Goal: Transaction & Acquisition: Purchase product/service

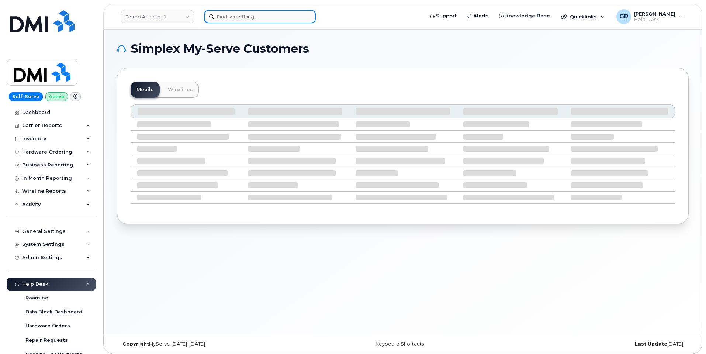
click at [250, 12] on input at bounding box center [260, 16] width 112 height 13
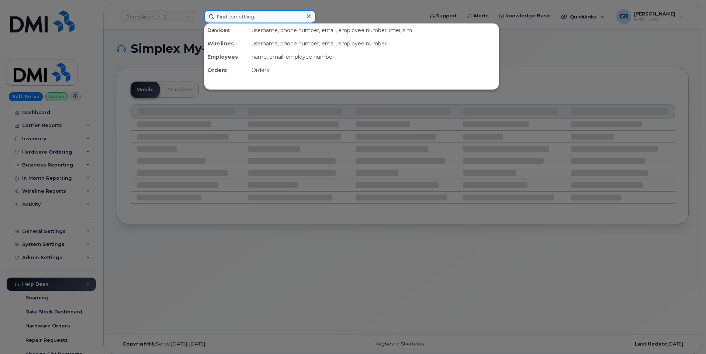
paste input "8179401107"
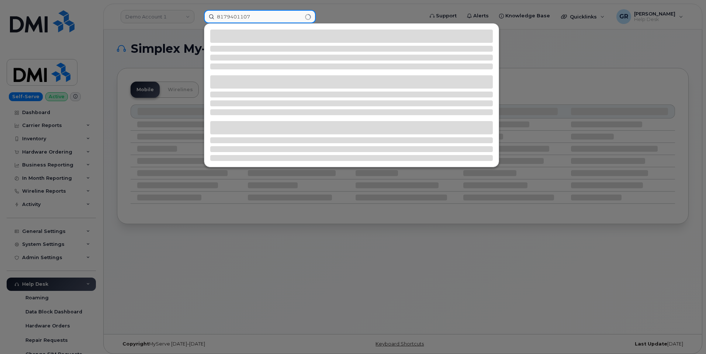
type input "8179401107"
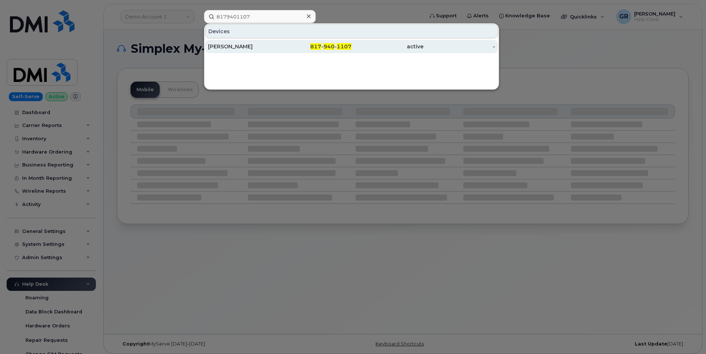
click at [324, 49] on div "817 - 940 - 1107" at bounding box center [316, 46] width 72 height 7
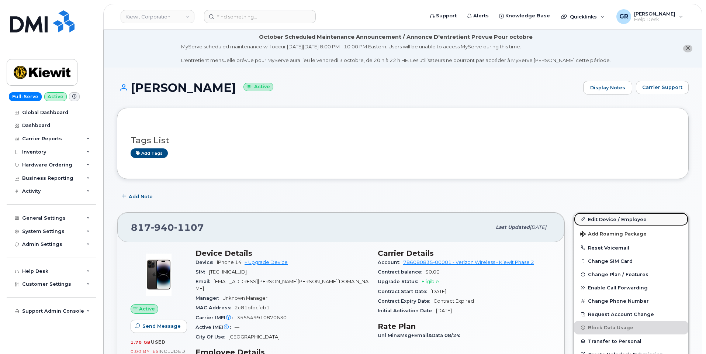
click at [608, 217] on link "Edit Device / Employee" at bounding box center [631, 219] width 114 height 13
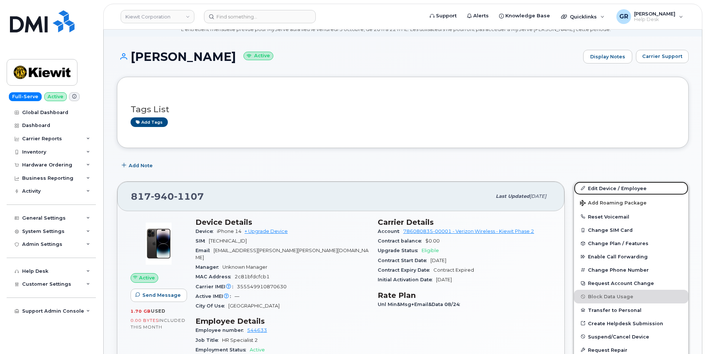
scroll to position [74, 0]
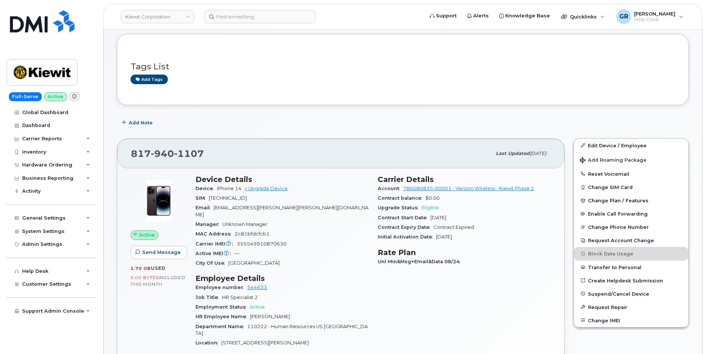
click at [342, 206] on div "Email ANTHUAN.SALAZAR@KIEWIT.COM" at bounding box center [282, 211] width 173 height 17
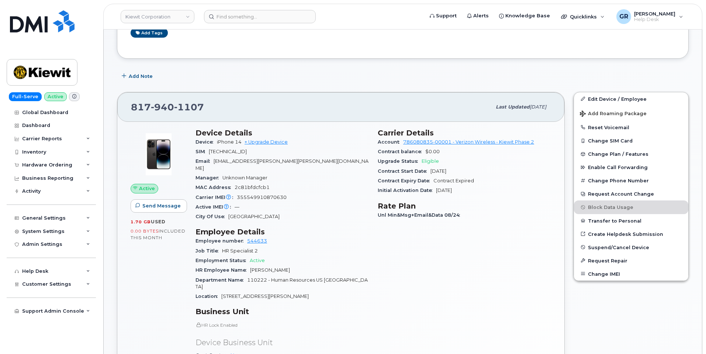
scroll to position [148, 0]
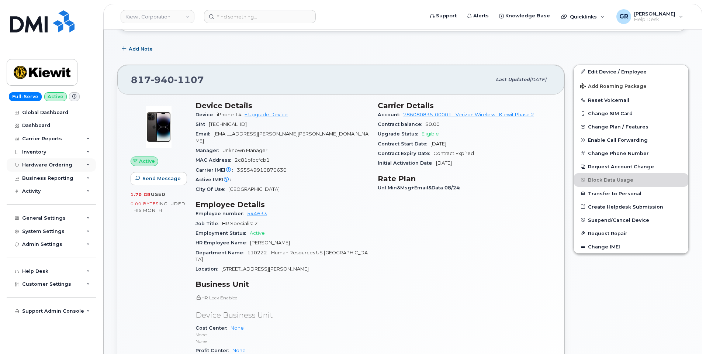
click at [55, 169] on div "Hardware Ordering" at bounding box center [51, 164] width 89 height 13
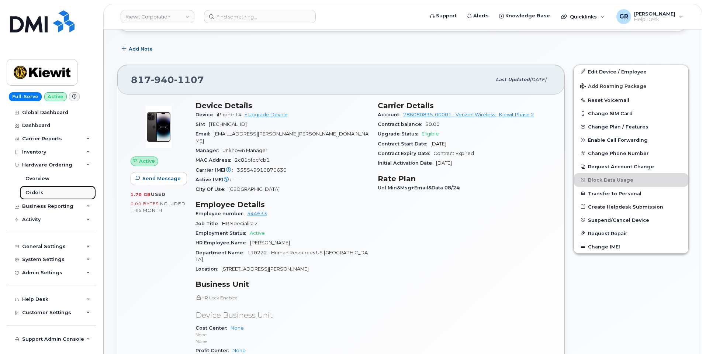
click at [48, 192] on link "Orders" at bounding box center [58, 193] width 76 height 14
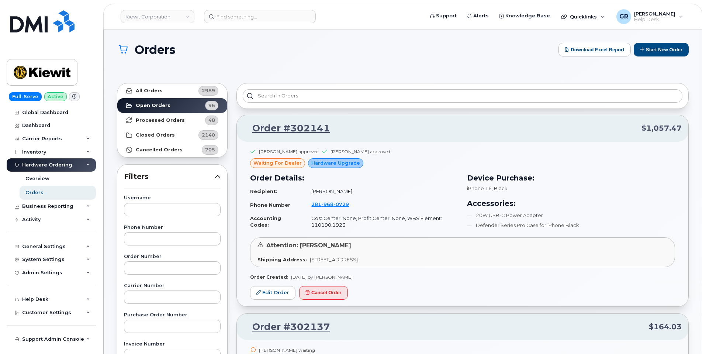
drag, startPoint x: 295, startPoint y: 63, endPoint x: 172, endPoint y: 32, distance: 126.8
click at [294, 62] on div "Orders Download Excel Report Start New Order" at bounding box center [403, 56] width 572 height 27
click at [647, 49] on button "Start New Order" at bounding box center [661, 50] width 55 height 14
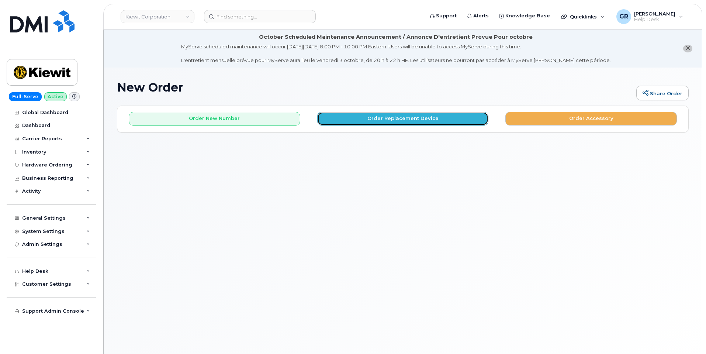
click at [390, 117] on button "Order Replacement Device" at bounding box center [403, 119] width 172 height 14
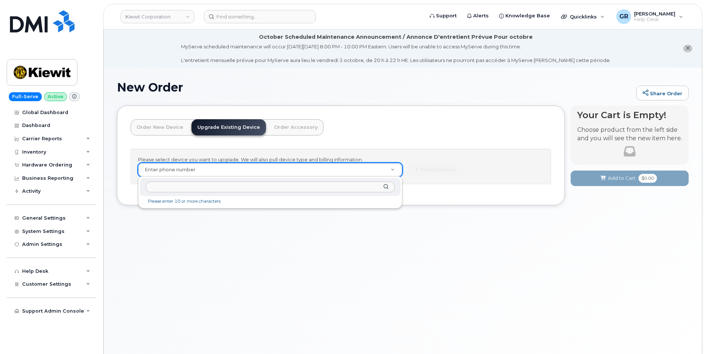
paste input "8179401107"
type input "8179401107"
click at [268, 212] on div "Mobility Devices" at bounding box center [270, 205] width 257 height 15
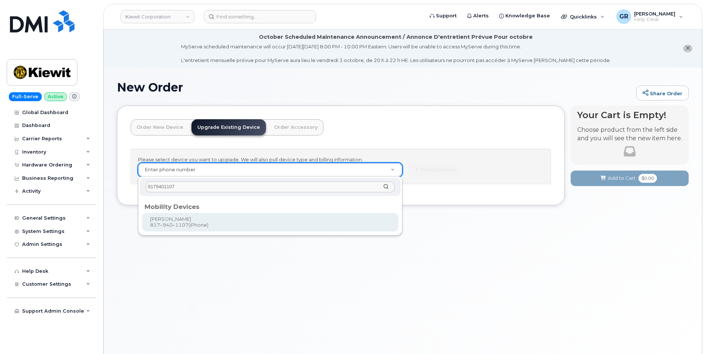
type input "1172901"
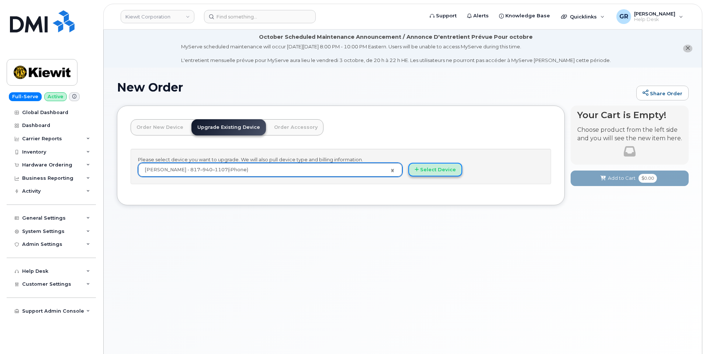
click at [417, 171] on icon "button" at bounding box center [417, 169] width 4 height 5
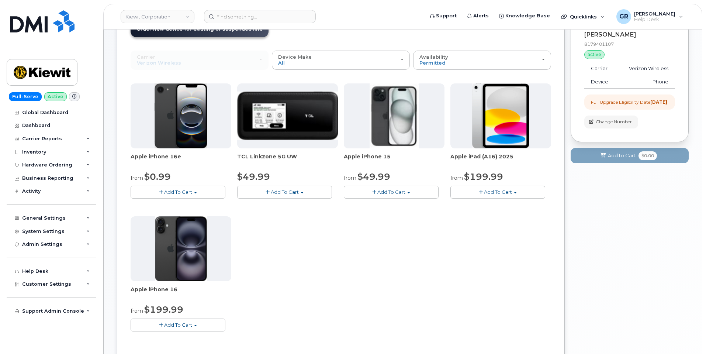
scroll to position [111, 0]
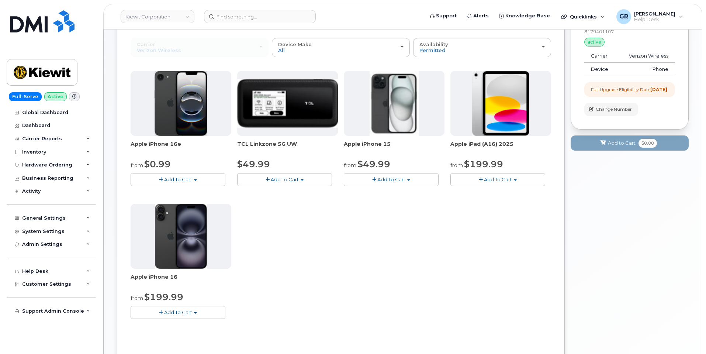
click at [203, 177] on button "Add To Cart" at bounding box center [178, 179] width 95 height 13
click at [190, 191] on link "$0.99 - 2 Year Upgrade (128GB)" at bounding box center [179, 193] width 93 height 9
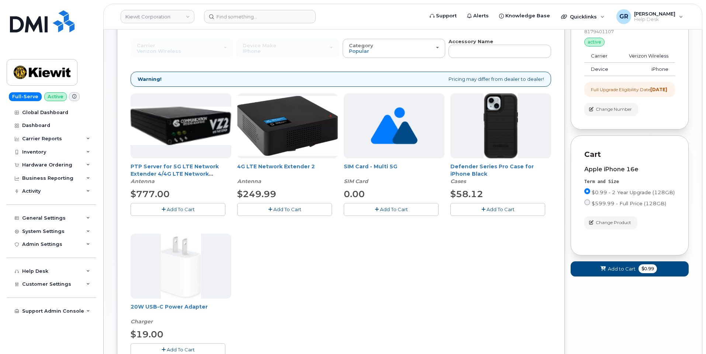
click at [492, 209] on span "Add To Cart" at bounding box center [501, 209] width 28 height 6
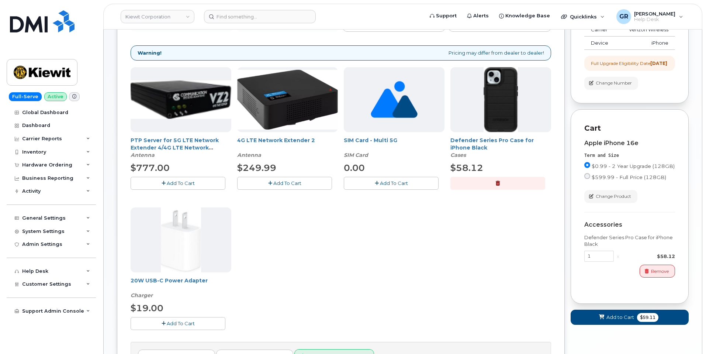
scroll to position [148, 0]
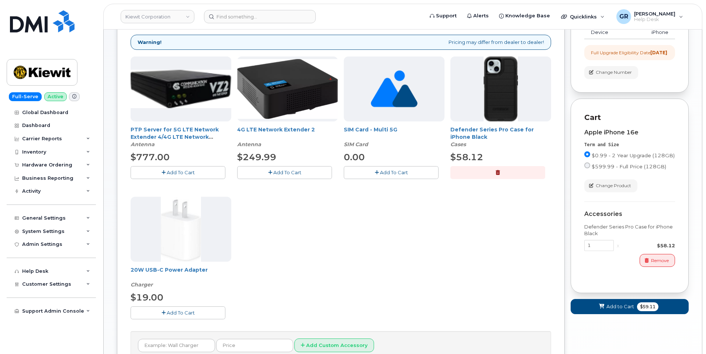
click at [162, 307] on button "Add To Cart" at bounding box center [178, 312] width 95 height 13
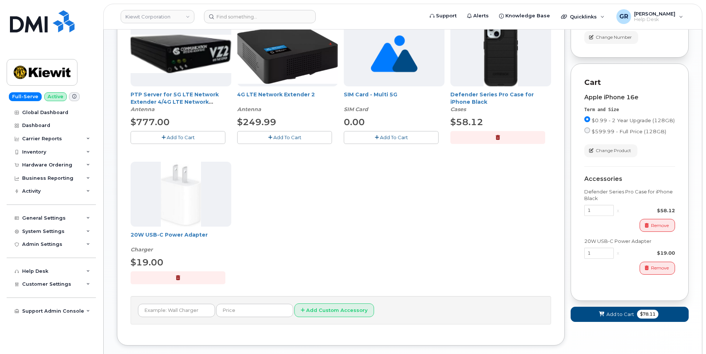
scroll to position [185, 0]
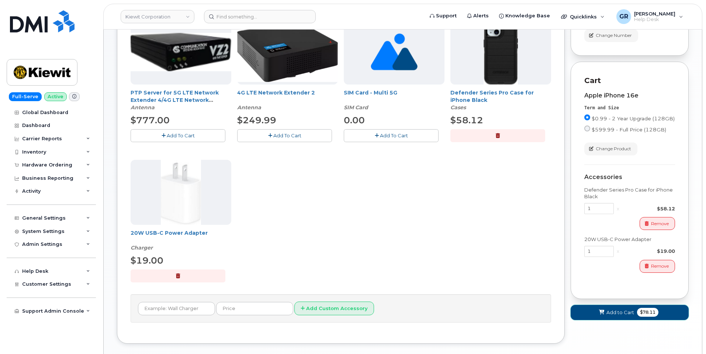
click at [609, 316] on span "Add to Cart" at bounding box center [621, 312] width 28 height 7
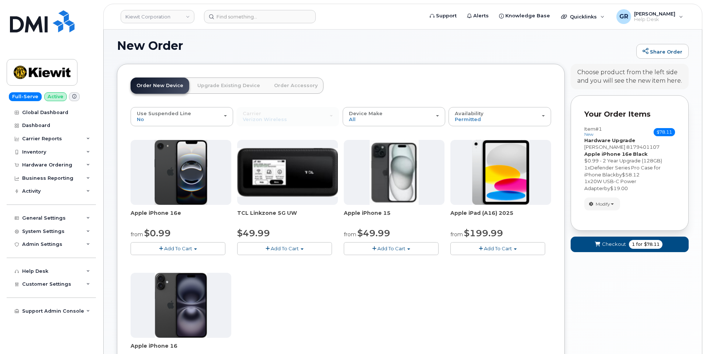
scroll to position [227, 0]
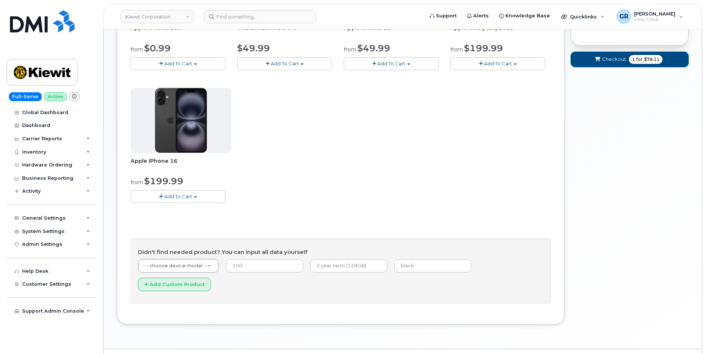
click at [617, 63] on span "Checkout" at bounding box center [614, 59] width 24 height 7
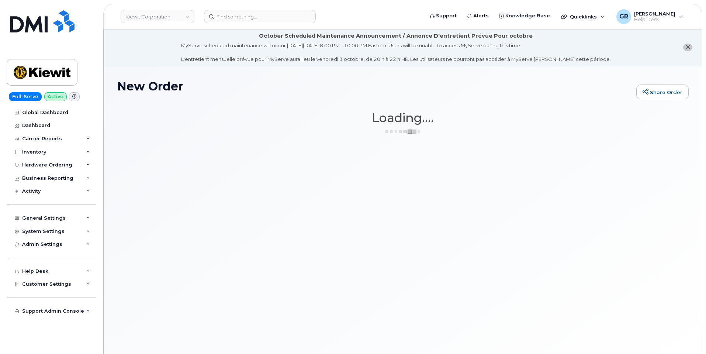
scroll to position [0, 0]
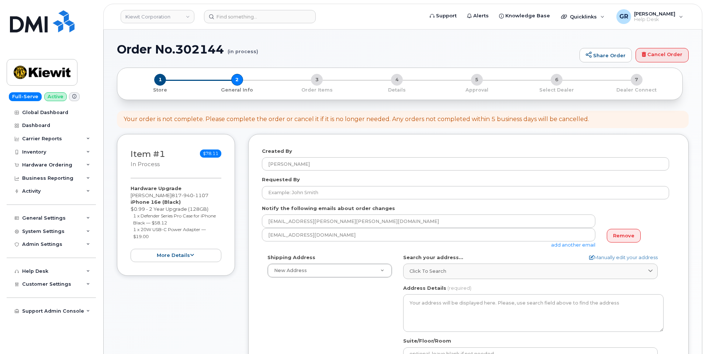
select select
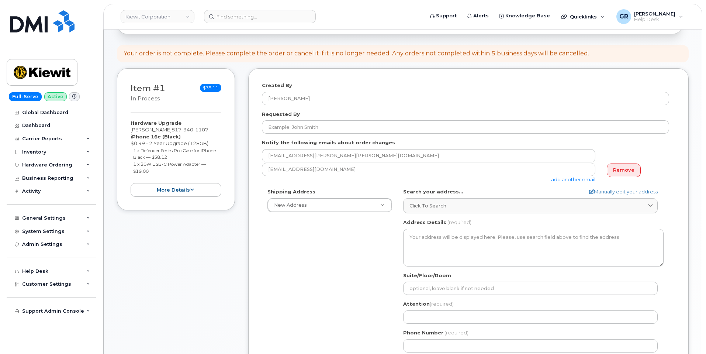
scroll to position [112, 0]
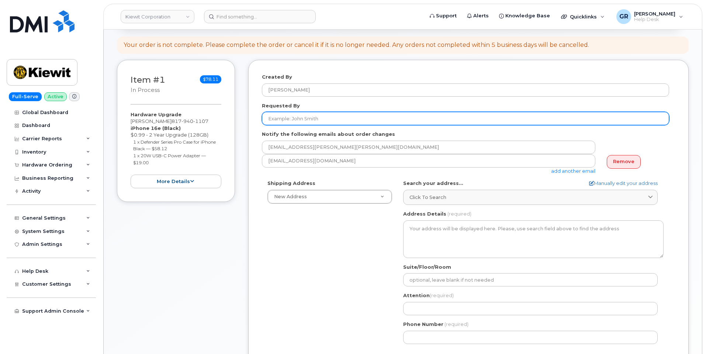
click at [336, 117] on input "Requested By" at bounding box center [465, 118] width 407 height 13
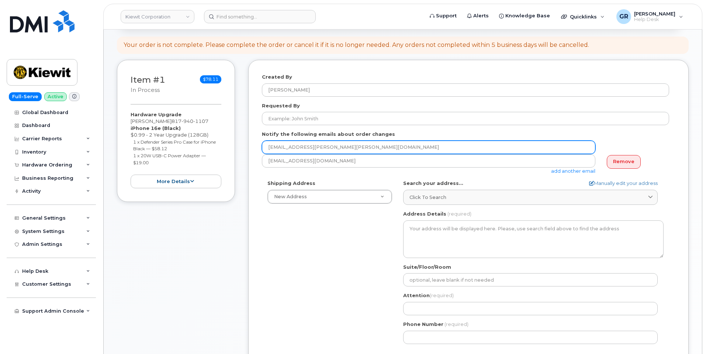
click at [400, 141] on input "[EMAIL_ADDRESS][PERSON_NAME][PERSON_NAME][DOMAIN_NAME]" at bounding box center [429, 147] width 334 height 13
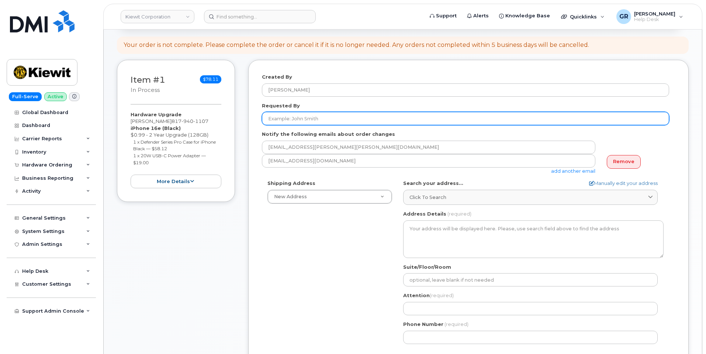
drag, startPoint x: 288, startPoint y: 116, endPoint x: 299, endPoint y: 125, distance: 14.1
click at [288, 117] on input "Requested By" at bounding box center [465, 118] width 407 height 13
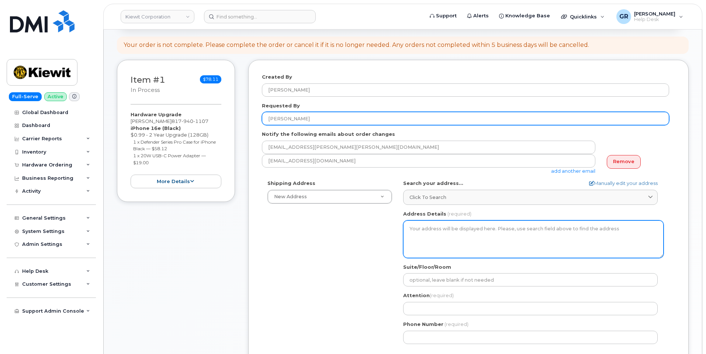
type input "[PERSON_NAME]"
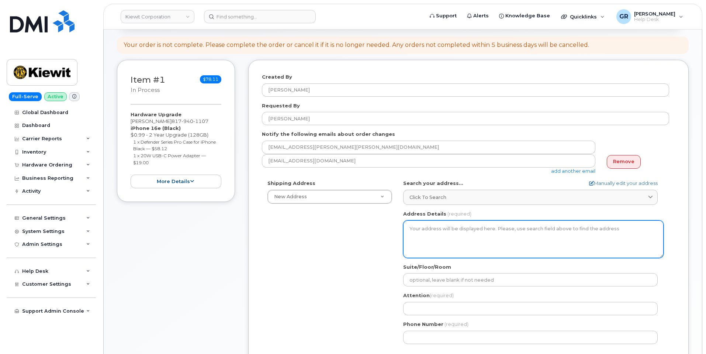
click at [441, 231] on textarea "Address Details" at bounding box center [533, 239] width 261 height 38
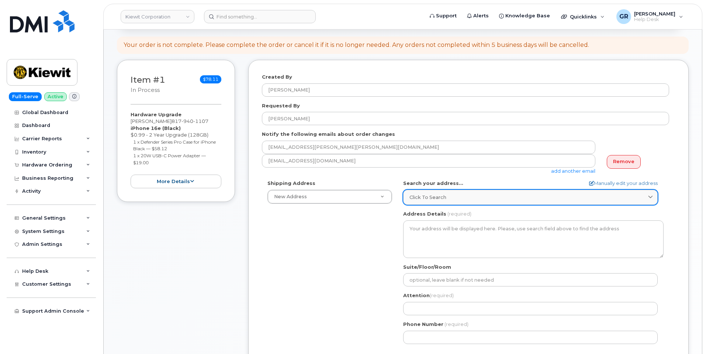
click at [461, 200] on div "Click to search" at bounding box center [531, 197] width 242 height 7
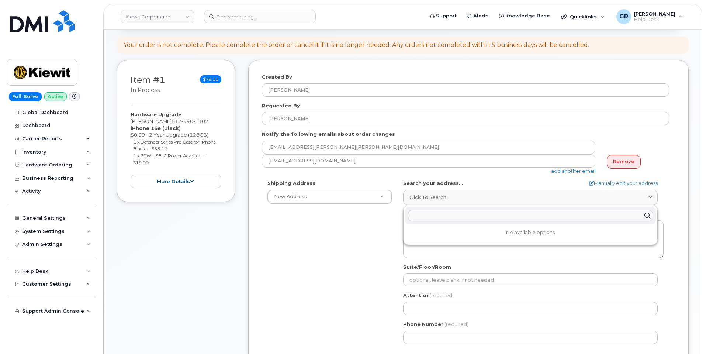
click at [445, 213] on input "text" at bounding box center [530, 216] width 245 height 12
paste input "2050 Roanoke RdWestlake, TX 76262"
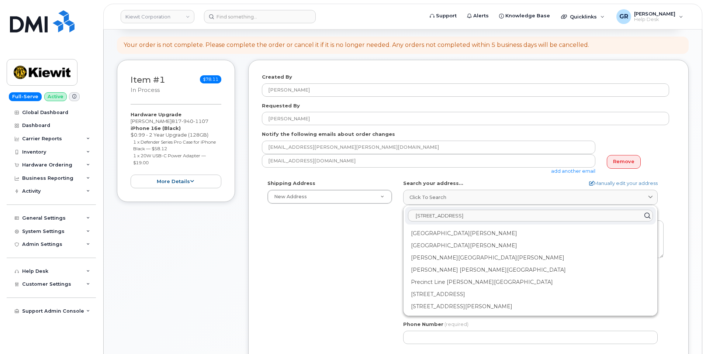
click at [461, 214] on input "2050 Roanoke RdWestlake, TX 76262" at bounding box center [530, 216] width 245 height 12
click at [507, 218] on input "2050 Roanoke Rd Westlake, TX 76262" at bounding box center [530, 216] width 245 height 12
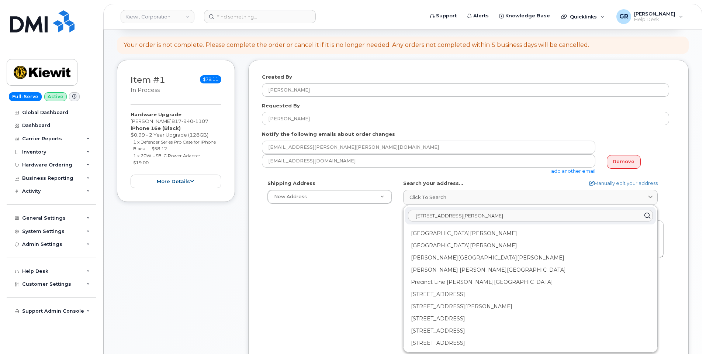
drag, startPoint x: 430, startPoint y: 216, endPoint x: 405, endPoint y: 215, distance: 25.1
click at [528, 213] on input "Roanoke Rd Westlake, TX 76262" at bounding box center [530, 216] width 245 height 12
click at [415, 214] on input "Roanoke Rd Westlake, TX 76262" at bounding box center [530, 216] width 245 height 12
paste input "2050"
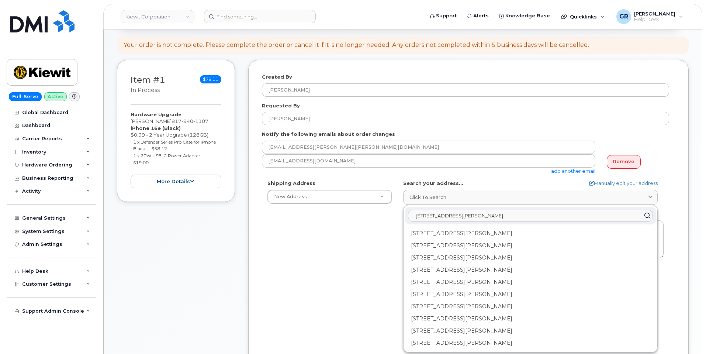
type input "2050 Roanoke Rd Westlake, TX 76262"
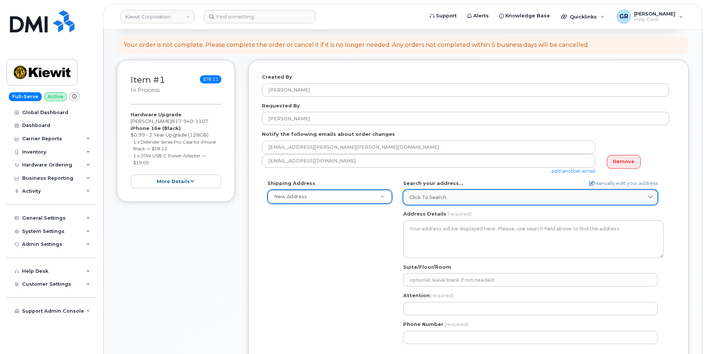
click at [476, 196] on div "Click to search" at bounding box center [531, 197] width 242 height 7
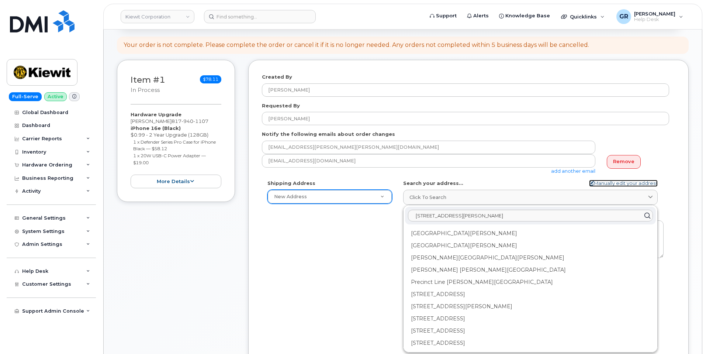
click at [639, 183] on link "Manually edit your address" at bounding box center [623, 183] width 69 height 7
select select
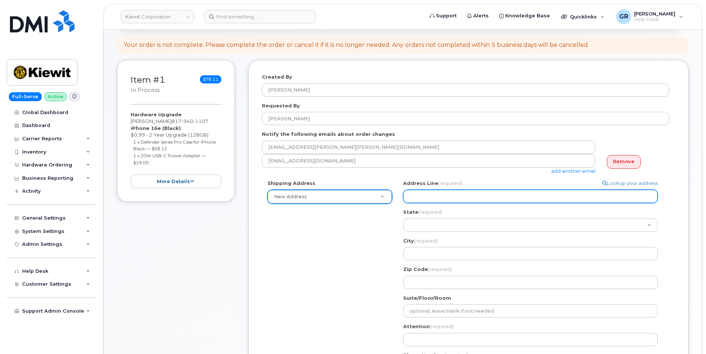
click at [516, 200] on input "Address Line (required)" at bounding box center [530, 196] width 255 height 13
paste input "2050"
select select
click at [435, 194] on input "2050" at bounding box center [530, 196] width 255 height 13
type input "2050"
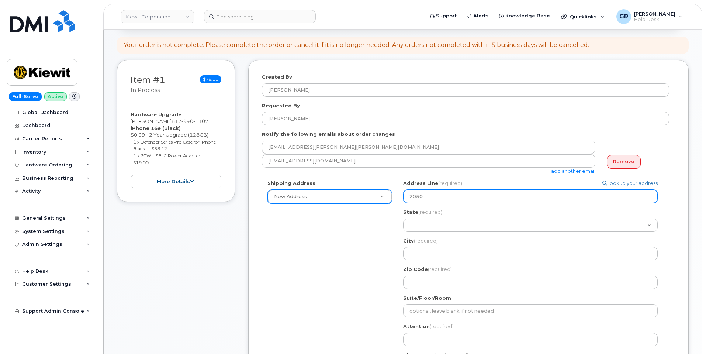
paste input "Roanoke RdWestlake, TX 76262"
select select
type input "2050 Roanoke RdWestlake, TX 76262"
drag, startPoint x: 519, startPoint y: 199, endPoint x: 509, endPoint y: 199, distance: 10.3
click at [509, 199] on input "2050 Roanoke RdWestlake, TX 76262" at bounding box center [530, 196] width 255 height 13
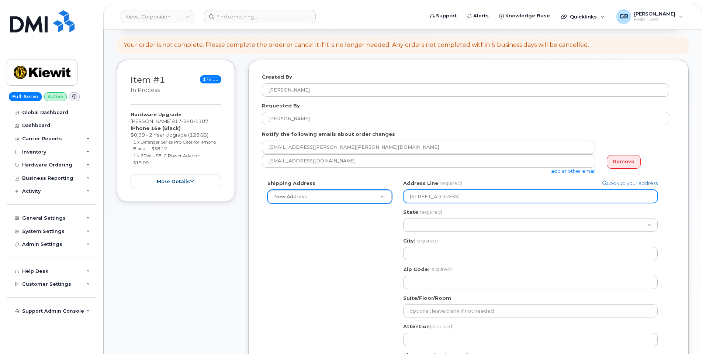
click at [455, 194] on input "2050 Roanoke RdWestlake, TX 76262" at bounding box center [530, 196] width 255 height 13
select select
drag, startPoint x: 455, startPoint y: 197, endPoint x: 475, endPoint y: 197, distance: 19.9
click at [475, 197] on input "2050 Roanoke Rd Westlake, TX 76262" at bounding box center [530, 196] width 255 height 13
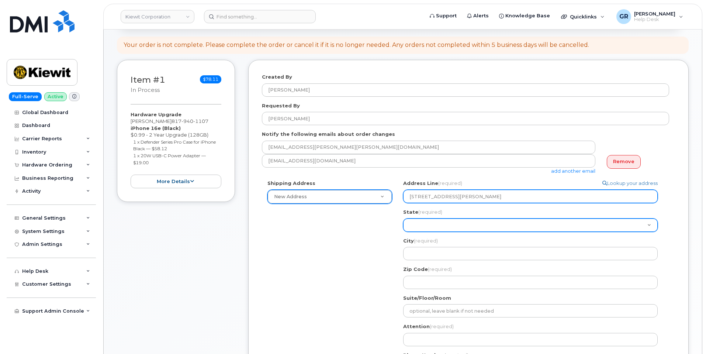
type input "2050 Roanoke Rd Westlake, TX 76262"
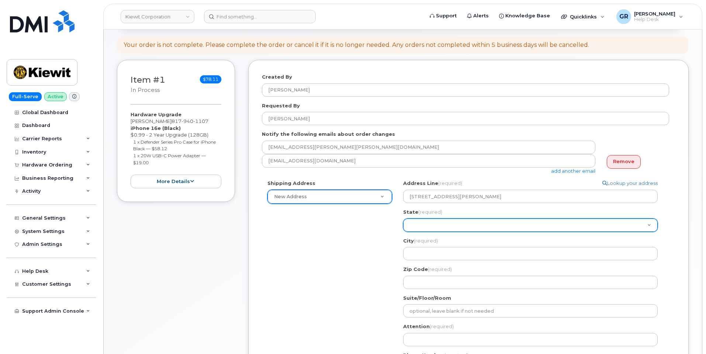
click at [462, 221] on select "Alabama Alaska American Samoa Arizona Arkansas California Colorado Connecticut …" at bounding box center [530, 224] width 255 height 13
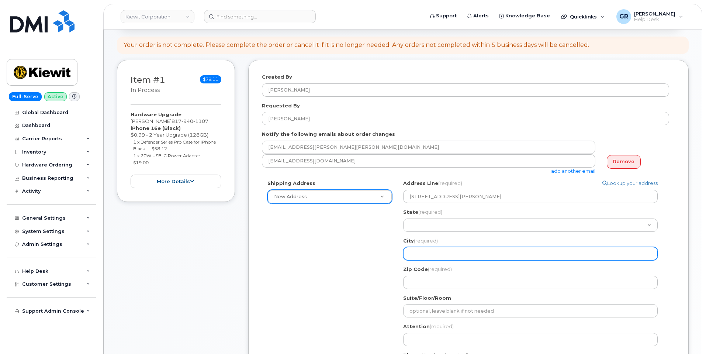
click at [436, 252] on input "City (required)" at bounding box center [530, 253] width 255 height 13
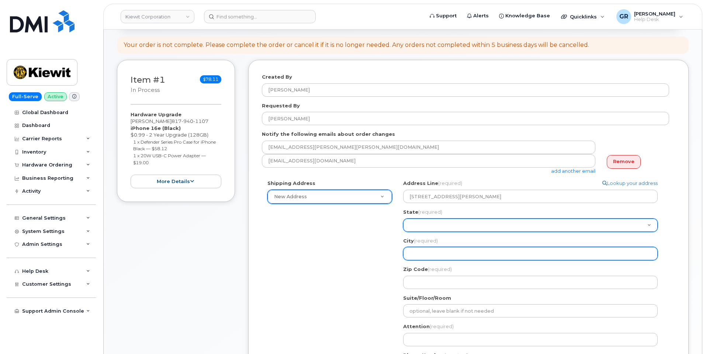
paste input "Westlake"
select select
type input "Westlake"
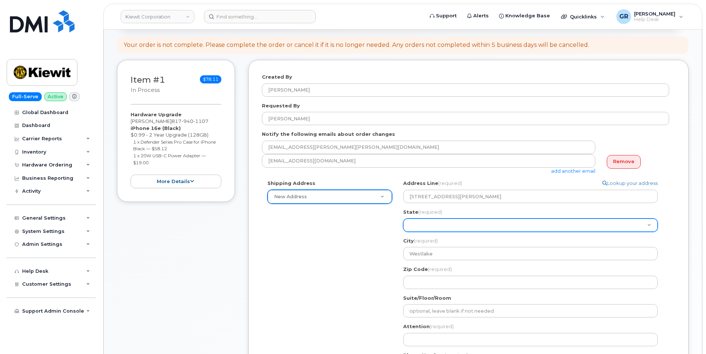
drag, startPoint x: 453, startPoint y: 228, endPoint x: 453, endPoint y: 221, distance: 7.0
click at [453, 227] on select "Alabama Alaska American Samoa Arizona Arkansas California Colorado Connecticut …" at bounding box center [530, 224] width 255 height 13
select select "TX"
click at [403, 218] on select "Alabama Alaska American Samoa Arizona Arkansas California Colorado Connecticut …" at bounding box center [530, 224] width 255 height 13
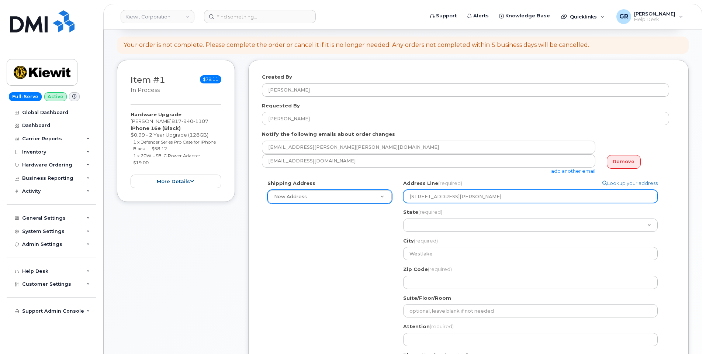
drag, startPoint x: 505, startPoint y: 194, endPoint x: 486, endPoint y: 194, distance: 18.5
click at [486, 194] on input "2050 Roanoke Rd Westlake, TX 76262" at bounding box center [530, 196] width 255 height 13
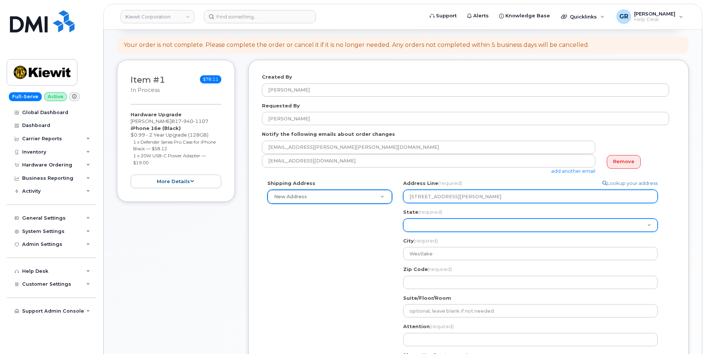
select select
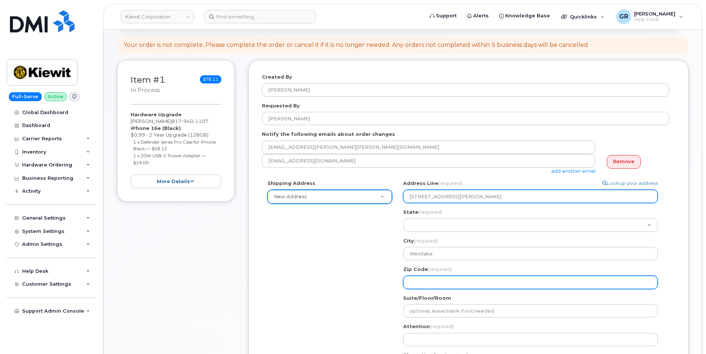
type input "2050 Roanoke Rd Westlake, TX"
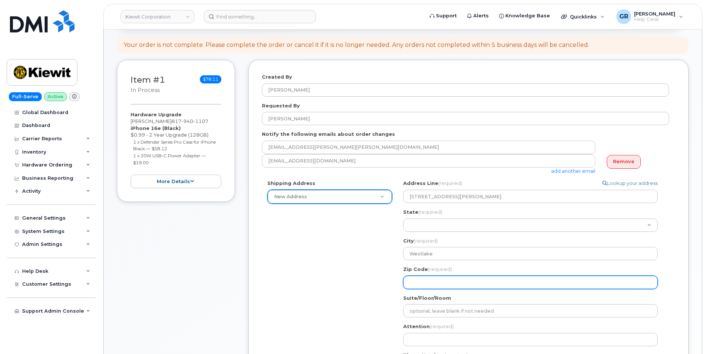
drag, startPoint x: 426, startPoint y: 276, endPoint x: 426, endPoint y: 272, distance: 3.8
click at [426, 276] on input "Zip Code (required)" at bounding box center [530, 282] width 255 height 13
paste input "76262"
select select
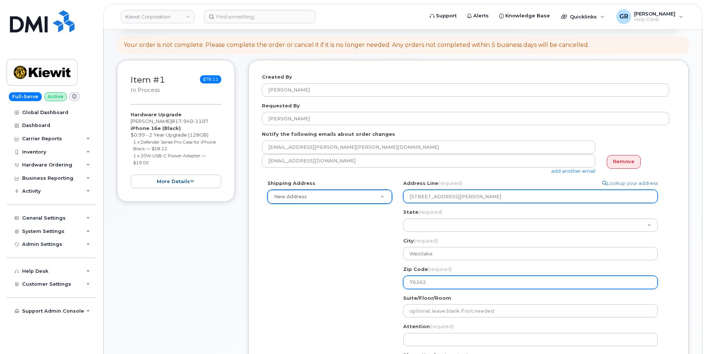
type input "76262"
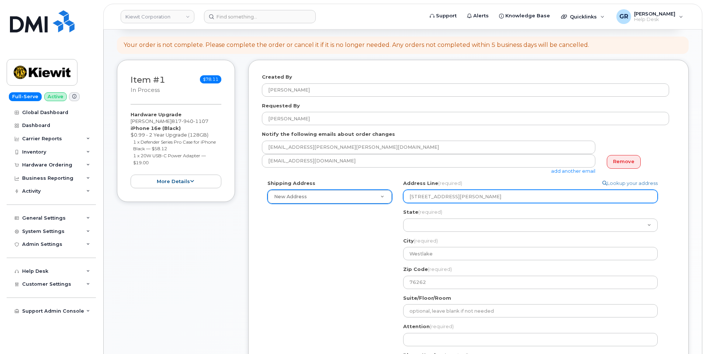
drag, startPoint x: 491, startPoint y: 196, endPoint x: 456, endPoint y: 197, distance: 34.4
click at [456, 197] on input "2050 Roanoke Rd Westlake, TX" at bounding box center [530, 196] width 255 height 13
select select
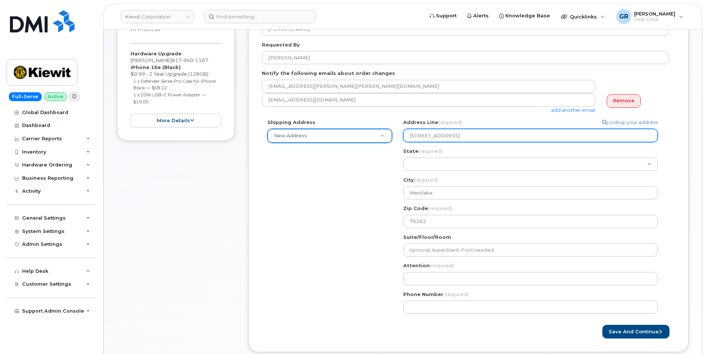
scroll to position [186, 0]
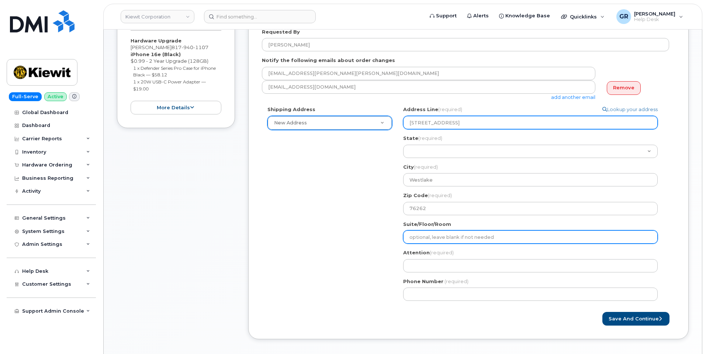
type input "2050 Roanoke Rd"
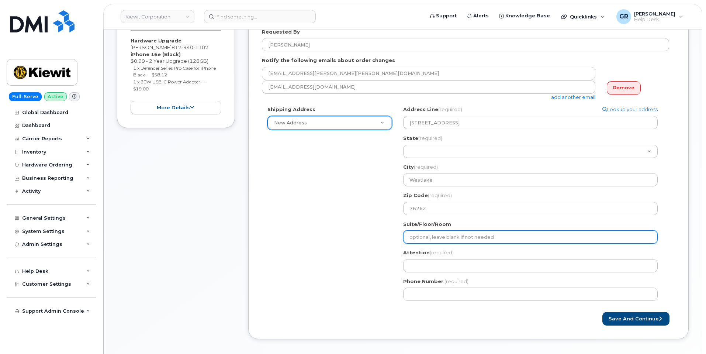
drag, startPoint x: 444, startPoint y: 236, endPoint x: 443, endPoint y: 230, distance: 6.5
click at [443, 234] on input "Suite/Floor/Room" at bounding box center [530, 236] width 255 height 13
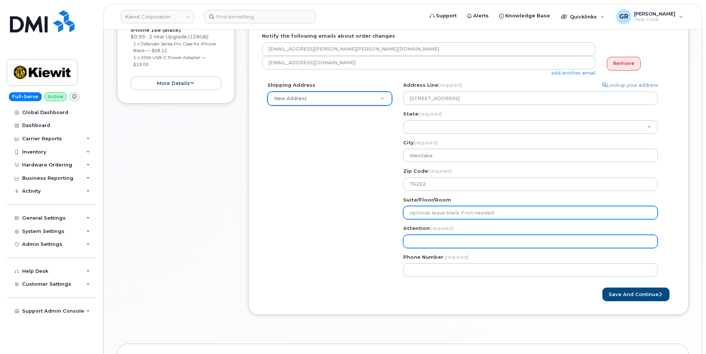
scroll to position [223, 0]
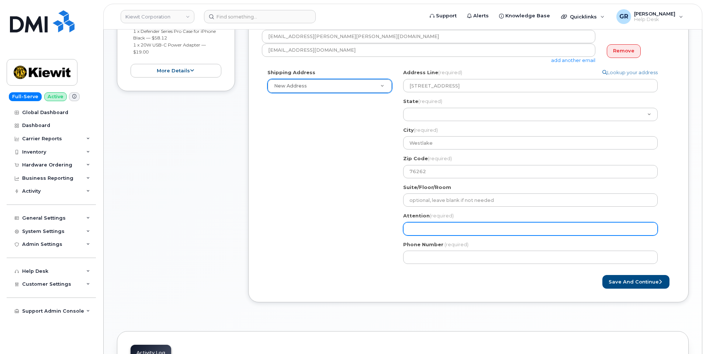
click at [427, 230] on input "Attention (required)" at bounding box center [530, 228] width 255 height 13
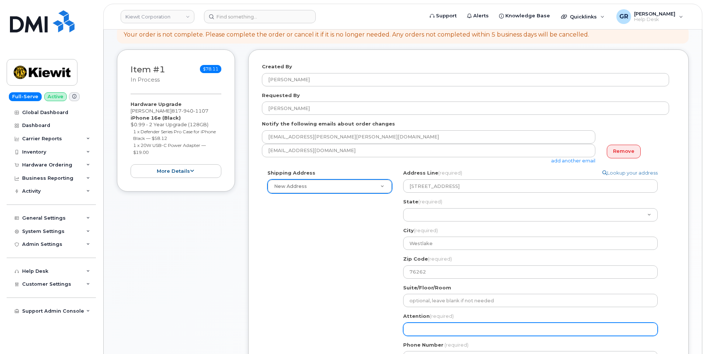
scroll to position [112, 0]
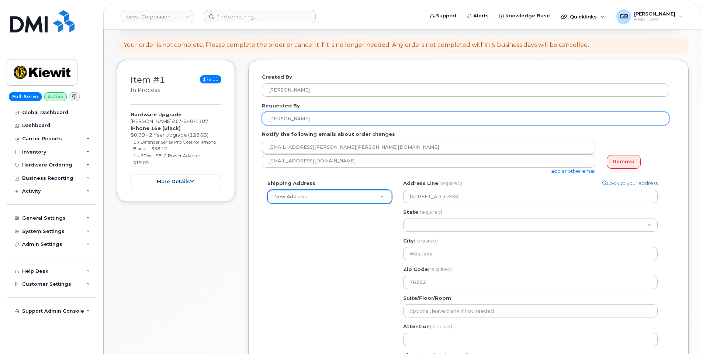
drag, startPoint x: 319, startPoint y: 114, endPoint x: 249, endPoint y: 117, distance: 69.8
click at [249, 117] on div "Created By Gabriel Rains Requested By Anthuan Salazar Notify the following emai…" at bounding box center [468, 236] width 441 height 353
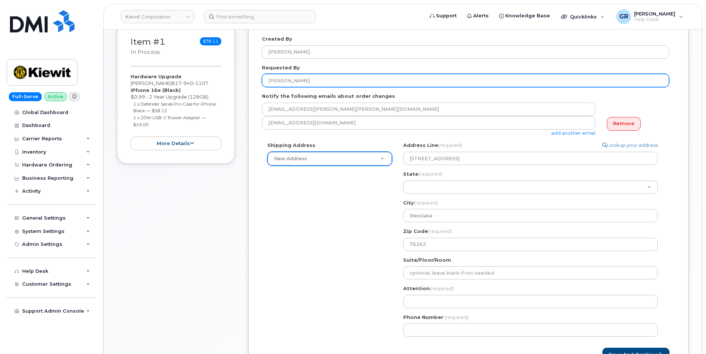
scroll to position [186, 0]
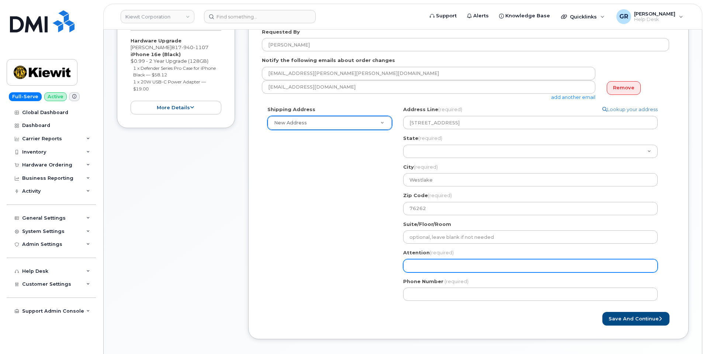
drag, startPoint x: 433, startPoint y: 269, endPoint x: 440, endPoint y: 261, distance: 11.3
click at [433, 269] on input "Attention (required)" at bounding box center [530, 265] width 255 height 13
paste input "[PERSON_NAME]"
select select
type input "[PERSON_NAME]"
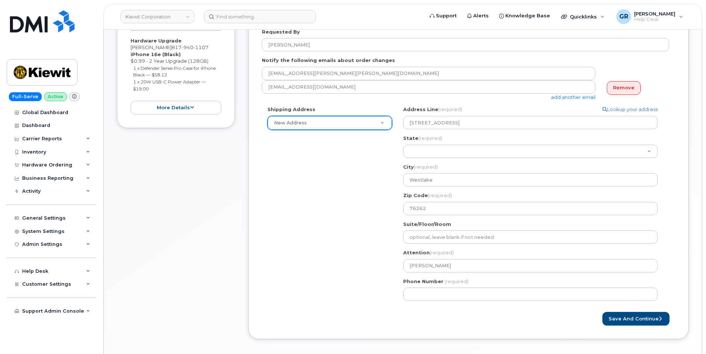
click at [422, 228] on div "Suite/Floor/Room" at bounding box center [533, 232] width 261 height 23
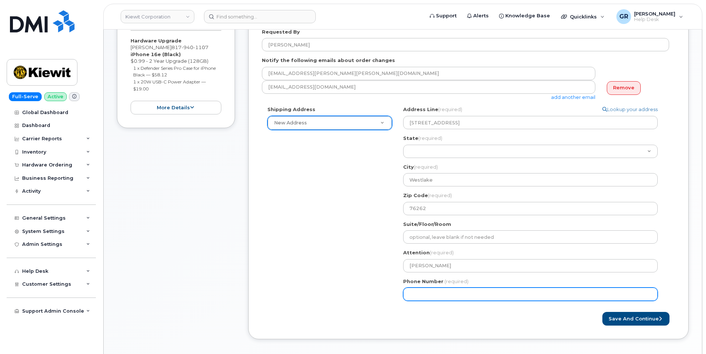
click at [411, 297] on input "Phone Number" at bounding box center [530, 294] width 255 height 13
paste input "9728009387"
select select
type input "9728009387"
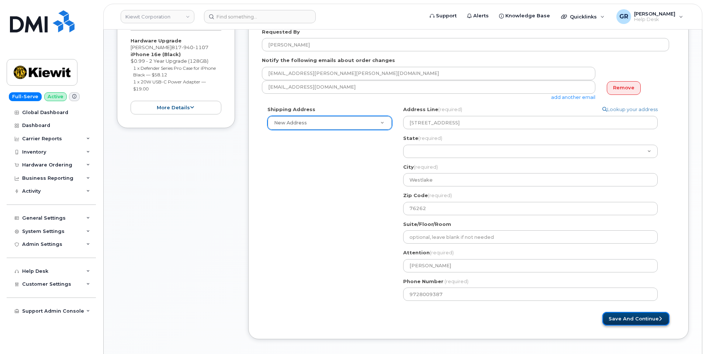
click at [623, 320] on button "Save and Continue" at bounding box center [636, 319] width 67 height 14
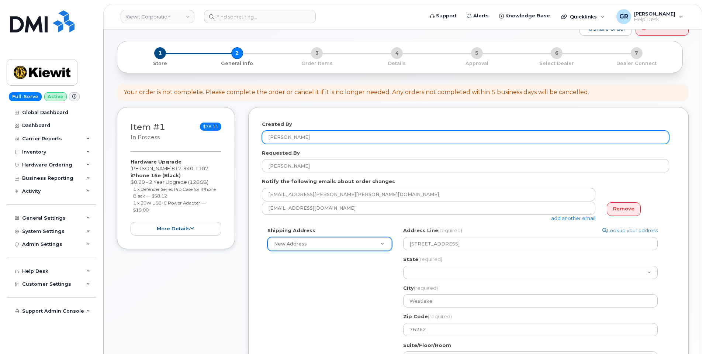
scroll to position [1, 0]
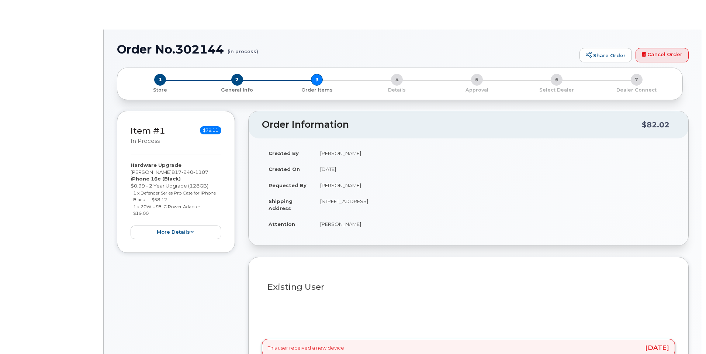
scroll to position [111, 0]
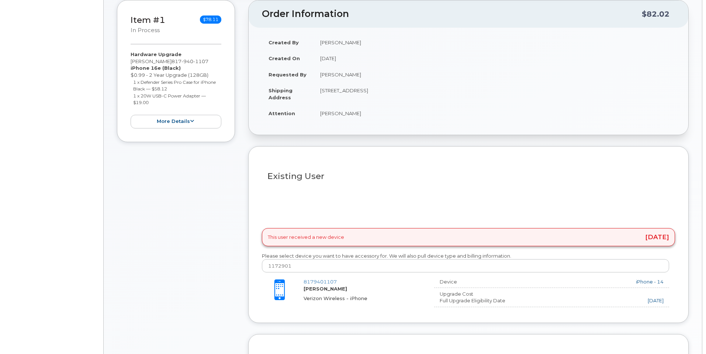
type input "[PERSON_NAME]"
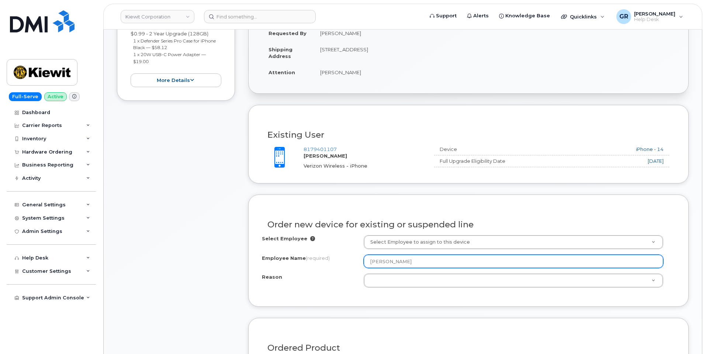
scroll to position [259, 0]
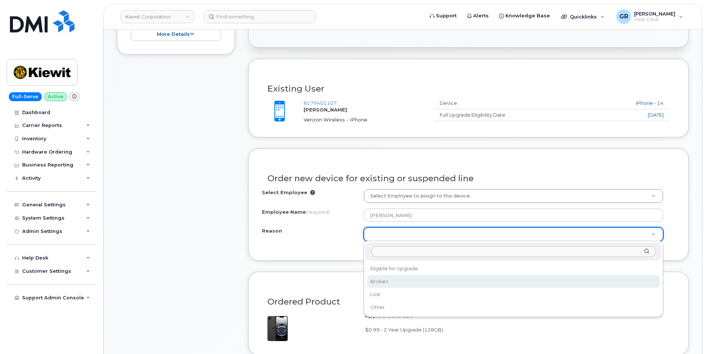
select select "broken"
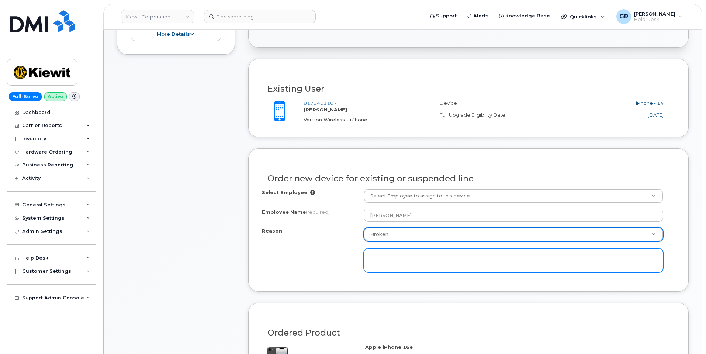
click at [395, 258] on textarea at bounding box center [514, 260] width 300 height 24
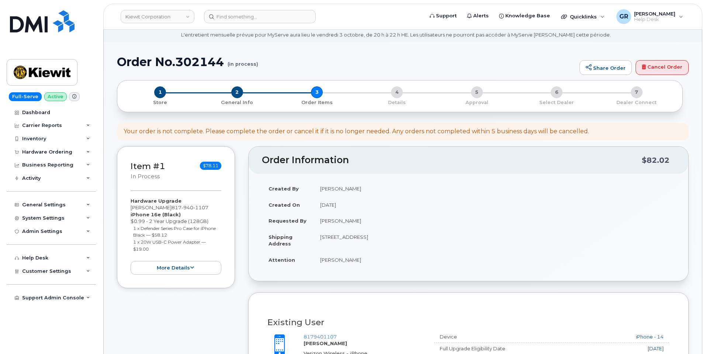
scroll to position [37, 0]
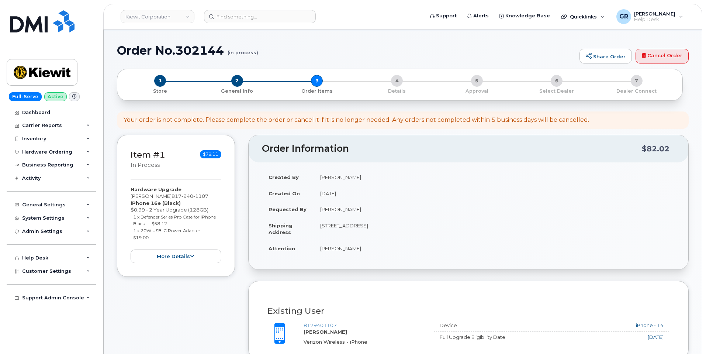
type textarea "Device constantly overheats even after power cycle."
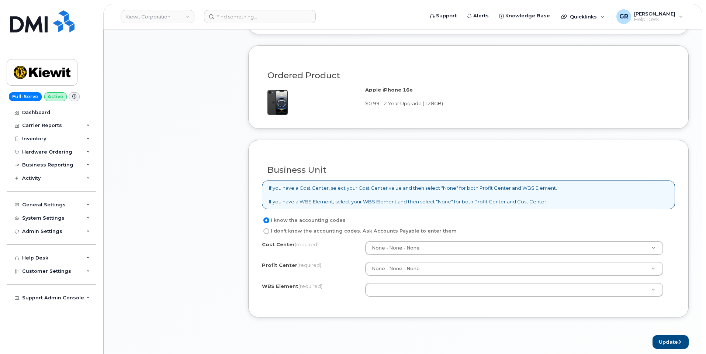
scroll to position [517, 0]
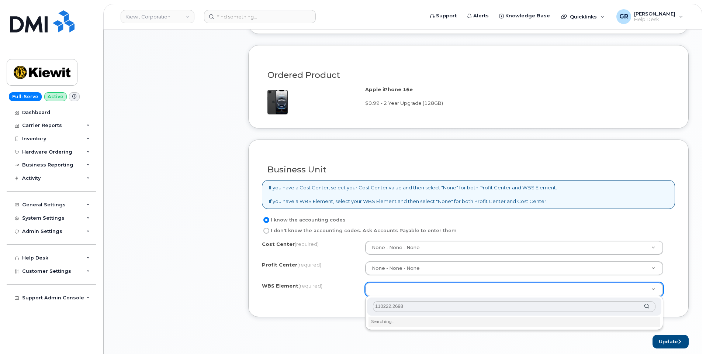
type input "110222.2698"
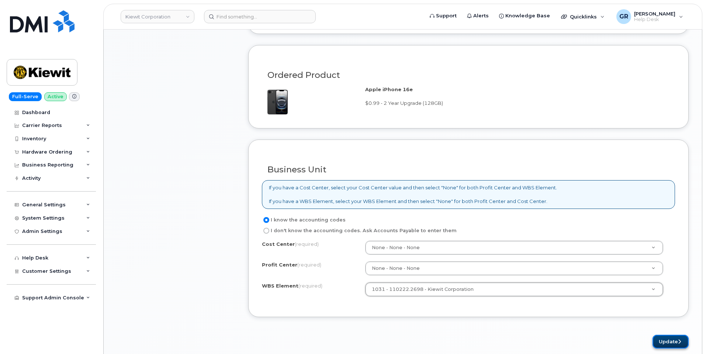
click at [655, 344] on button "Update" at bounding box center [671, 342] width 36 height 14
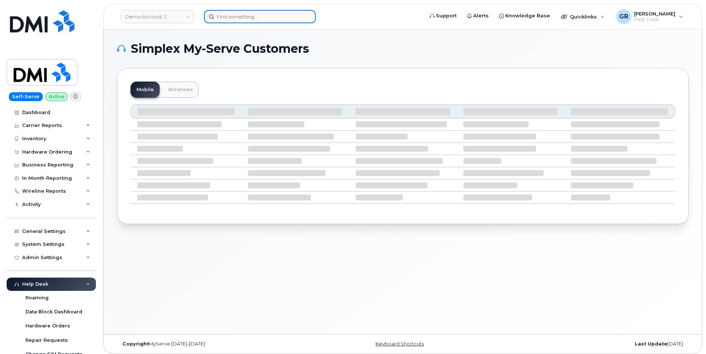
click at [221, 13] on input at bounding box center [260, 16] width 112 height 13
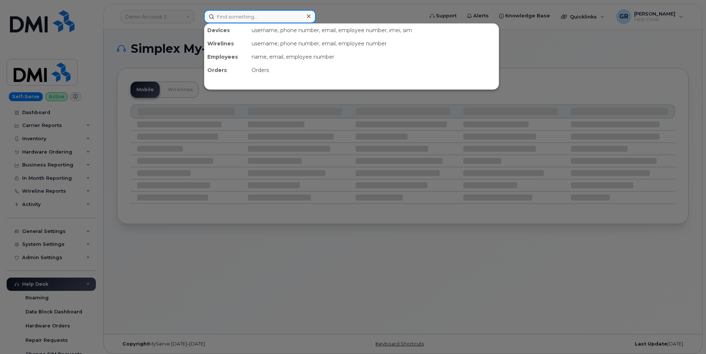
click at [252, 23] on input at bounding box center [260, 16] width 112 height 13
paste input "[PHONE_NUMBER]"
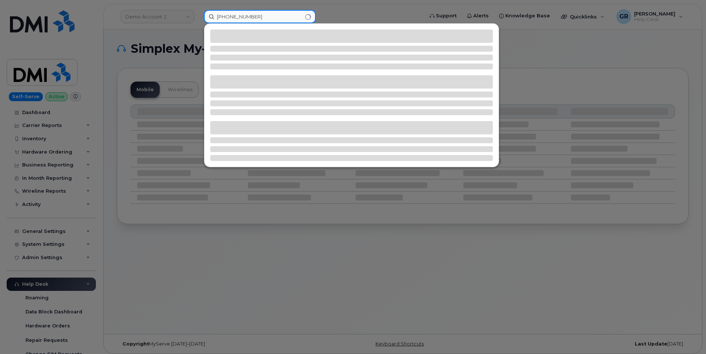
type input "[PHONE_NUMBER]"
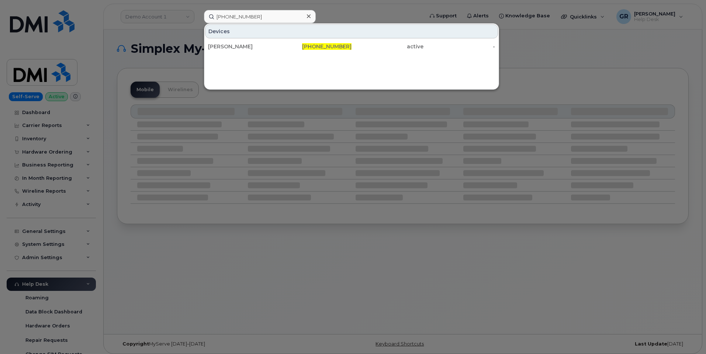
click at [297, 54] on div "[PERSON_NAME] [PHONE_NUMBER] active -" at bounding box center [351, 46] width 295 height 15
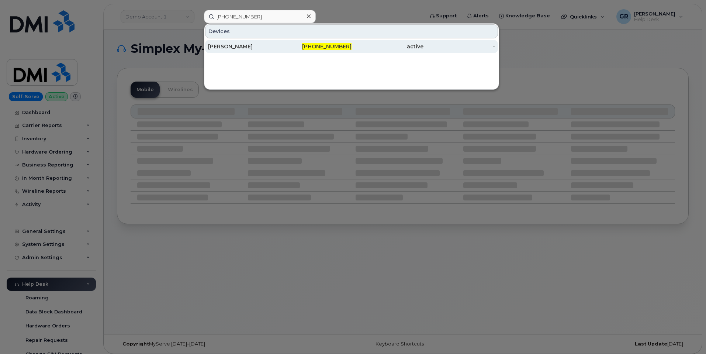
click at [299, 46] on div "[PHONE_NUMBER]" at bounding box center [316, 46] width 72 height 7
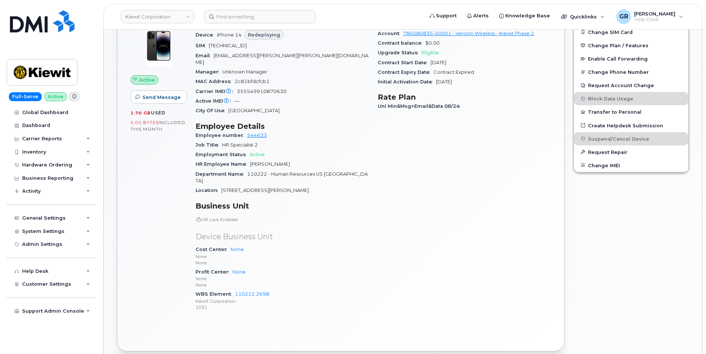
scroll to position [233, 0]
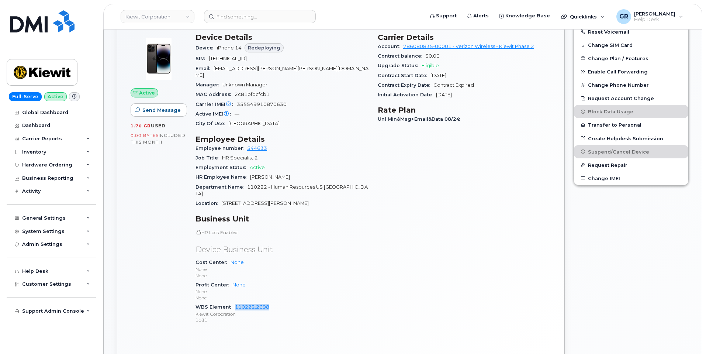
drag, startPoint x: 272, startPoint y: 295, endPoint x: 234, endPoint y: 295, distance: 37.3
click at [234, 302] on div "WBS Element 110222.2698 [PERSON_NAME] Corporation 1031" at bounding box center [282, 313] width 173 height 23
copy link "110222.2698"
click at [326, 272] on p "None" at bounding box center [282, 275] width 173 height 6
click at [324, 280] on div "Profit Center None None None" at bounding box center [282, 291] width 173 height 23
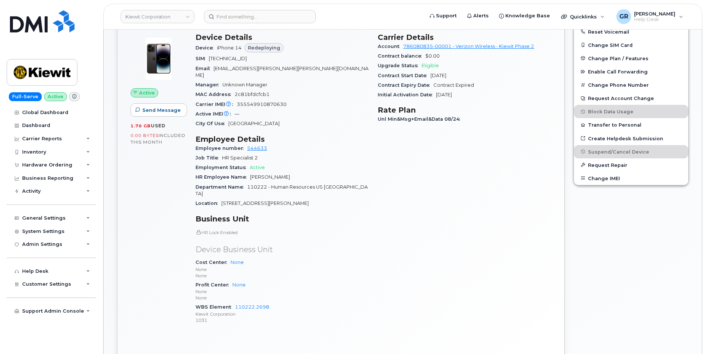
drag, startPoint x: 335, startPoint y: 256, endPoint x: 338, endPoint y: 251, distance: 5.6
click at [336, 258] on div "Cost Center None None None" at bounding box center [282, 269] width 173 height 23
click at [338, 258] on div "Cost Center None None None" at bounding box center [282, 269] width 173 height 23
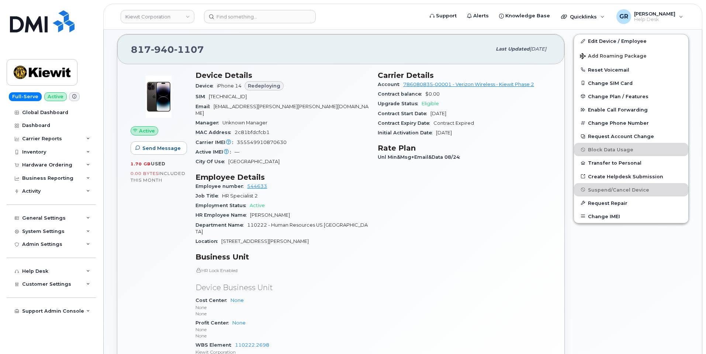
scroll to position [85, 0]
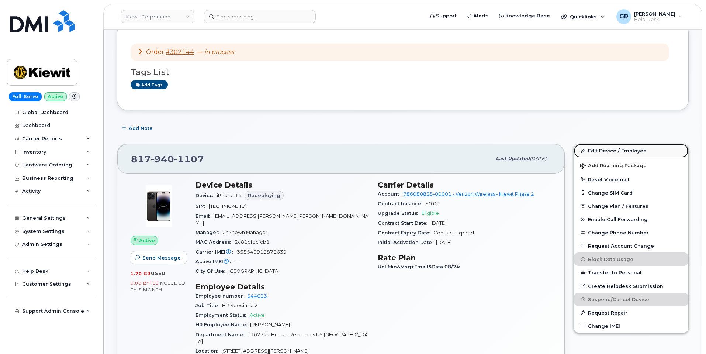
click at [616, 152] on link "Edit Device / Employee" at bounding box center [631, 150] width 114 height 13
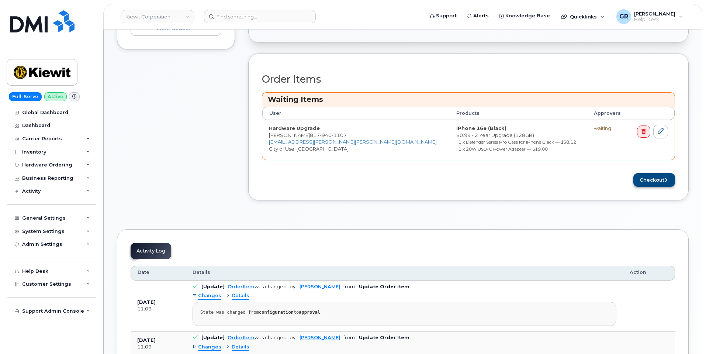
scroll to position [296, 0]
click at [657, 178] on button "Checkout" at bounding box center [655, 180] width 42 height 14
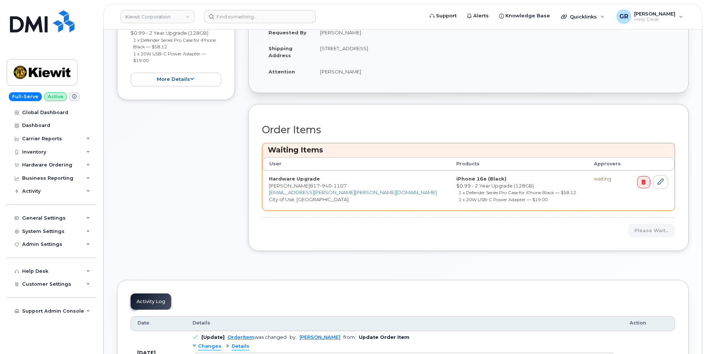
scroll to position [112, 0]
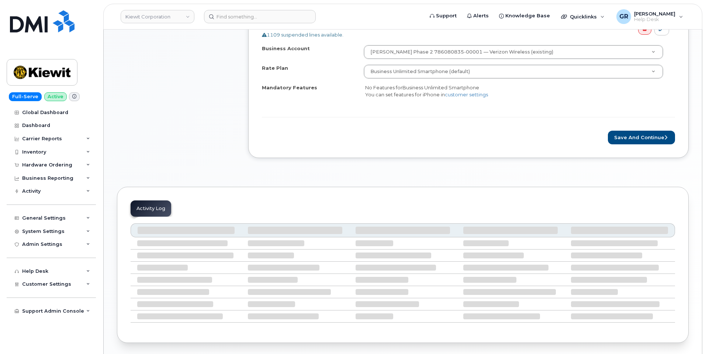
scroll to position [296, 0]
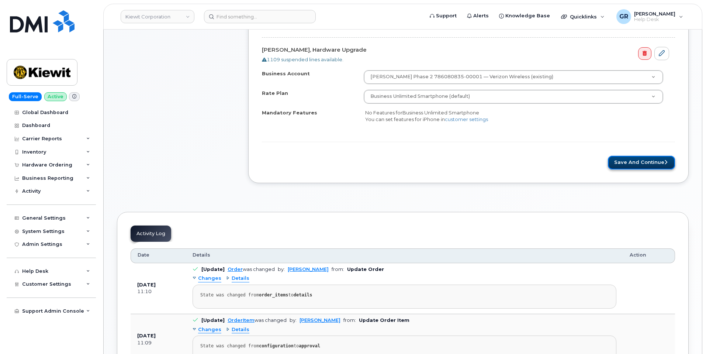
click at [635, 161] on button "Save and Continue" at bounding box center [641, 163] width 67 height 14
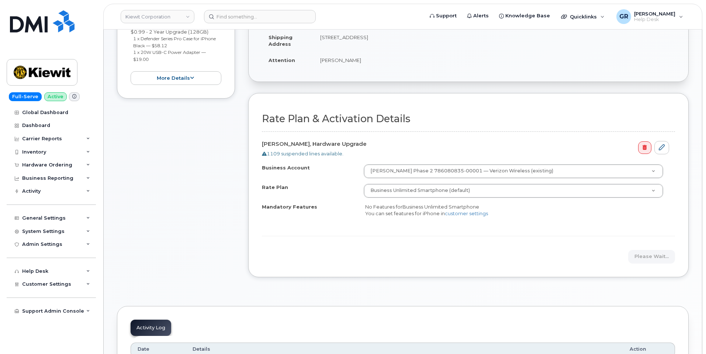
scroll to position [148, 0]
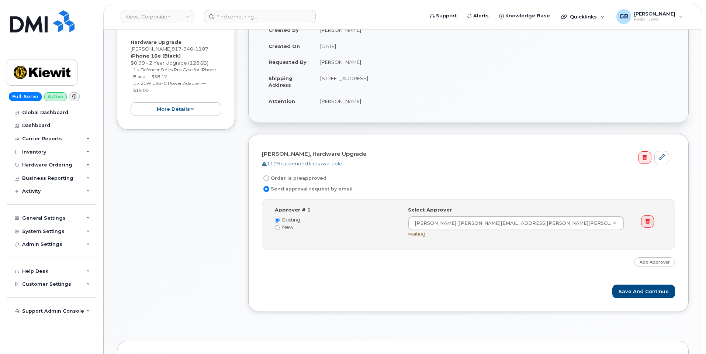
scroll to position [185, 0]
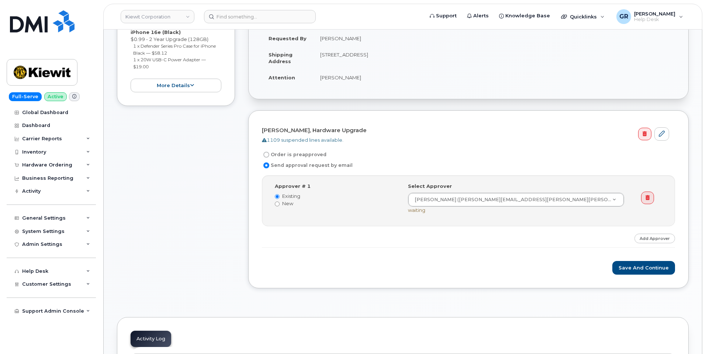
drag, startPoint x: 302, startPoint y: 156, endPoint x: 316, endPoint y: 162, distance: 15.9
click at [302, 156] on label "Order is preapproved" at bounding box center [294, 154] width 65 height 9
click at [269, 156] on input "Order is preapproved" at bounding box center [267, 155] width 6 height 6
radio input "true"
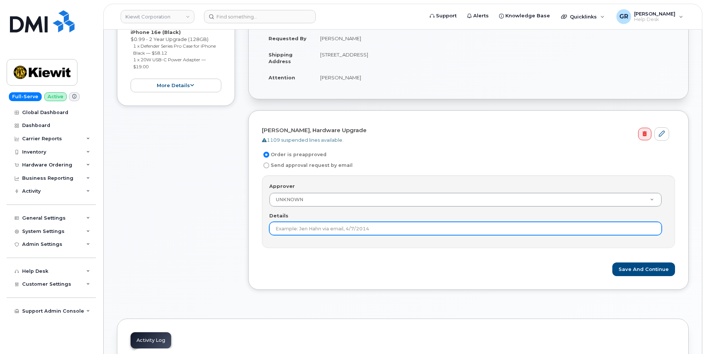
click at [317, 231] on input "Details" at bounding box center [465, 228] width 393 height 13
click at [282, 228] on input "Details" at bounding box center [465, 228] width 393 height 13
click at [342, 232] on input "Details" at bounding box center [465, 228] width 393 height 13
type input "Under 100 dollars"
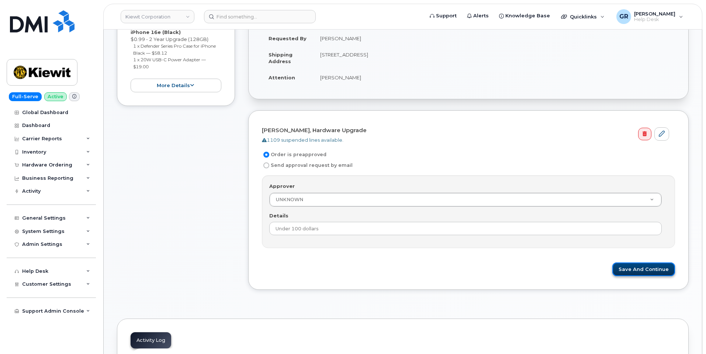
click at [636, 266] on button "Save and Continue" at bounding box center [644, 269] width 63 height 14
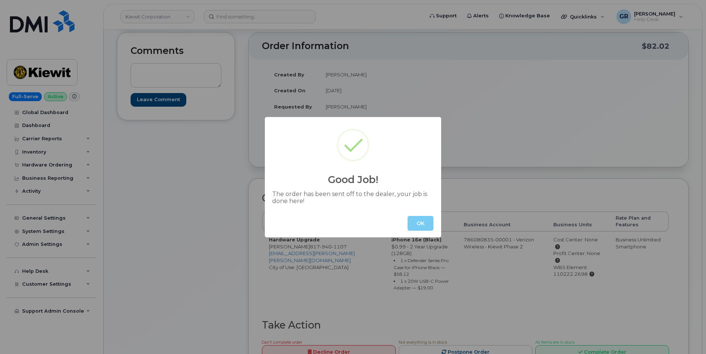
scroll to position [112, 0]
click at [419, 224] on button "OK" at bounding box center [421, 223] width 26 height 15
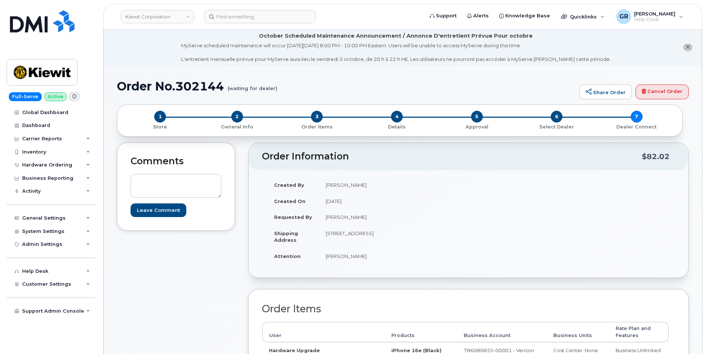
scroll to position [0, 0]
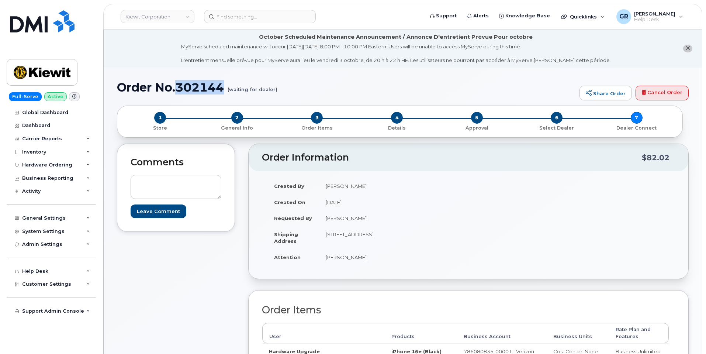
drag, startPoint x: 177, startPoint y: 86, endPoint x: 225, endPoint y: 89, distance: 48.1
click at [225, 89] on h1 "Order No.302144 (waiting for dealer)" at bounding box center [346, 87] width 459 height 13
copy h1 "302144"
click at [207, 89] on h1 "Order No.302144 (waiting for dealer)" at bounding box center [346, 87] width 459 height 13
click at [212, 86] on h1 "Order No.302144 (waiting for dealer)" at bounding box center [346, 87] width 459 height 13
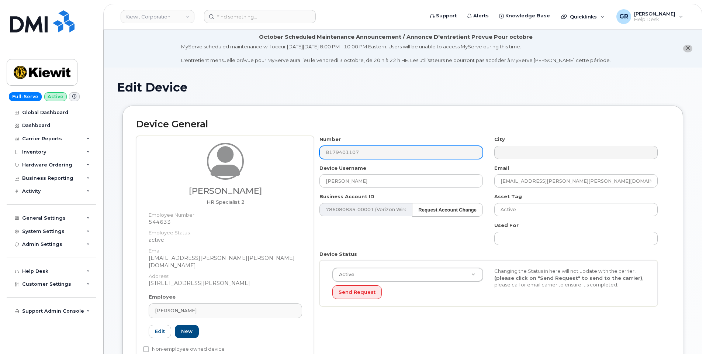
scroll to position [37, 0]
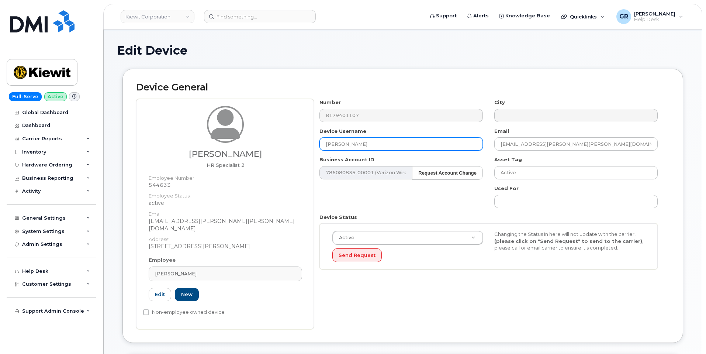
click at [382, 142] on input "ALEJANDRO TENORIO-TORRES" at bounding box center [402, 143] width 164 height 13
drag, startPoint x: 404, startPoint y: 144, endPoint x: 263, endPoint y: 140, distance: 141.0
click at [268, 140] on div "Anthuan Salazar HR Specialist 2 Employee Number: 544633 Employee Status: active…" at bounding box center [403, 214] width 534 height 230
paste input "nthuan Salazar"
type input "Anthuan Salazar"
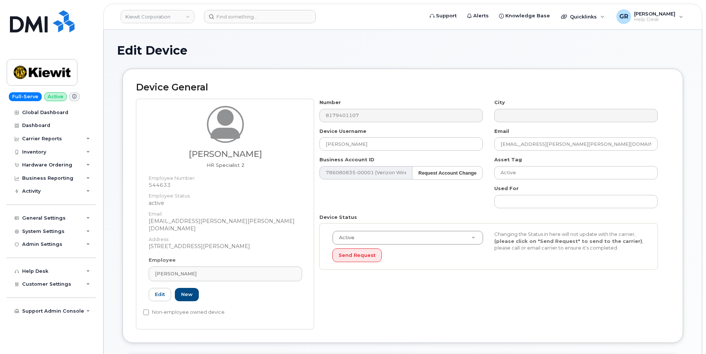
click at [376, 206] on div "Number 8179401107 City Device Username Anthuan Salazar Email ANTHUAN.SALAZAR@KI…" at bounding box center [489, 187] width 350 height 176
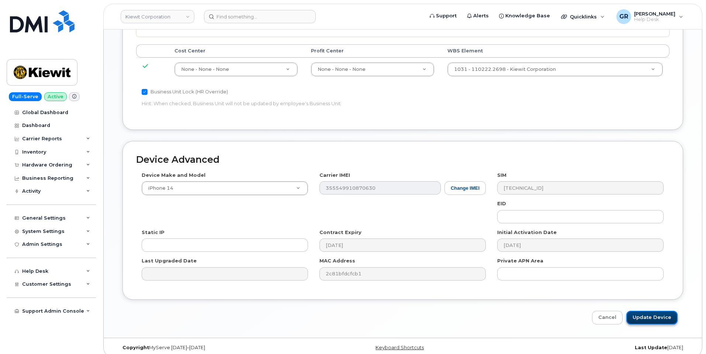
click at [646, 311] on input "Update Device" at bounding box center [652, 318] width 51 height 14
type input "Saving..."
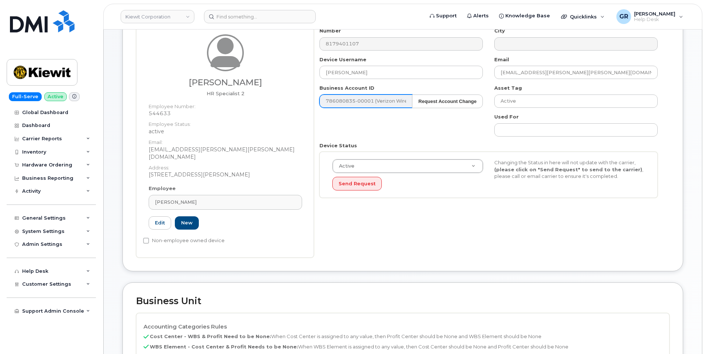
scroll to position [0, 0]
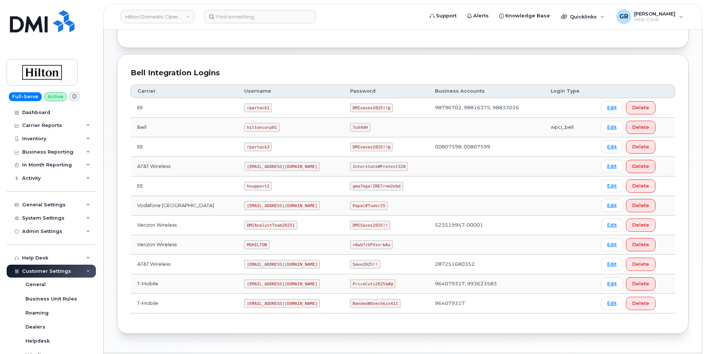
scroll to position [173, 0]
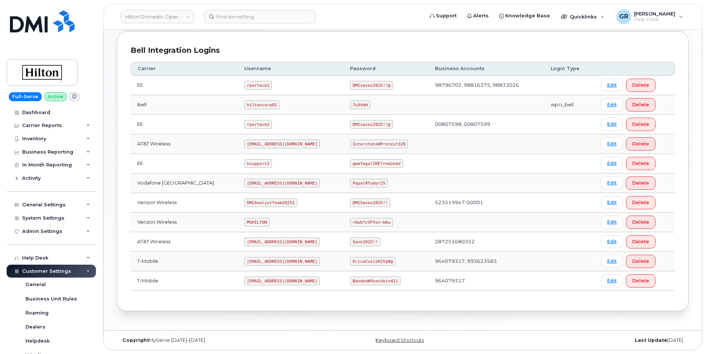
click at [377, 143] on code "Interstate#Protest328" at bounding box center [379, 144] width 58 height 9
click at [377, 144] on code "Interstate#Protest328" at bounding box center [379, 144] width 58 height 9
click at [364, 142] on code "Interstate#Protest328" at bounding box center [379, 144] width 58 height 9
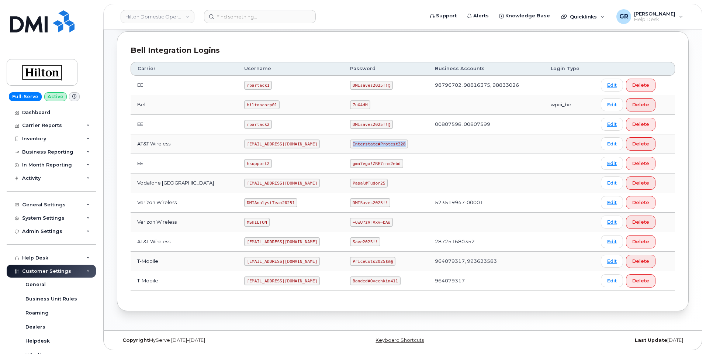
copy code "Interstate#Protest328"
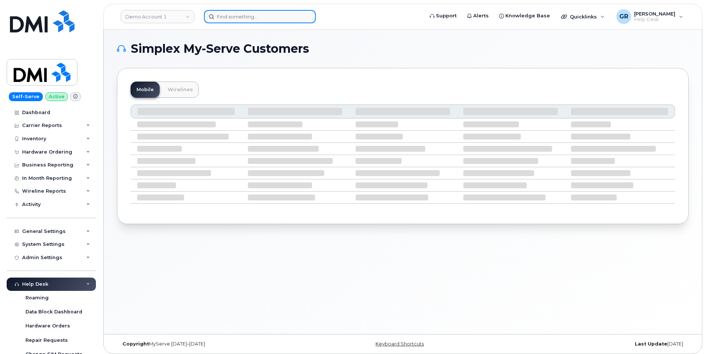
click at [228, 19] on input at bounding box center [260, 16] width 112 height 13
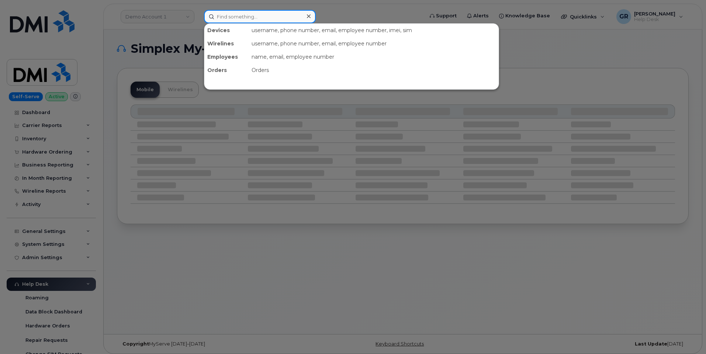
paste input "6263920200"
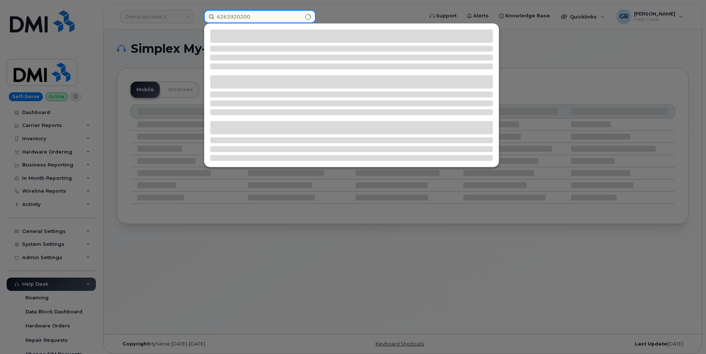
type input "6263920200"
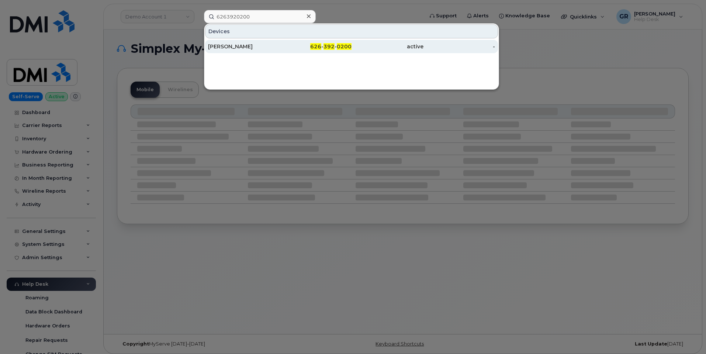
click at [288, 50] on div "626 - 392 - 0200" at bounding box center [316, 46] width 72 height 7
click at [295, 49] on div "626 - 392 - 0200" at bounding box center [316, 46] width 72 height 7
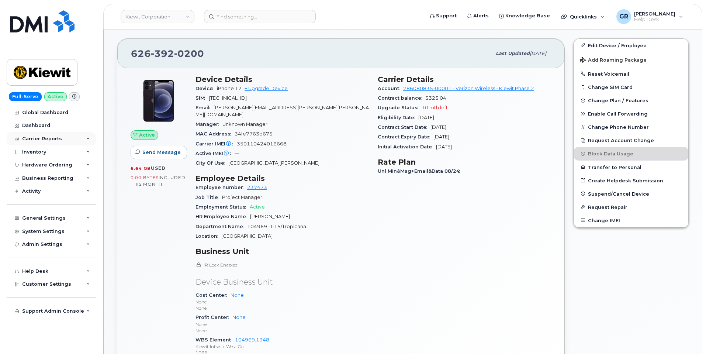
scroll to position [67, 0]
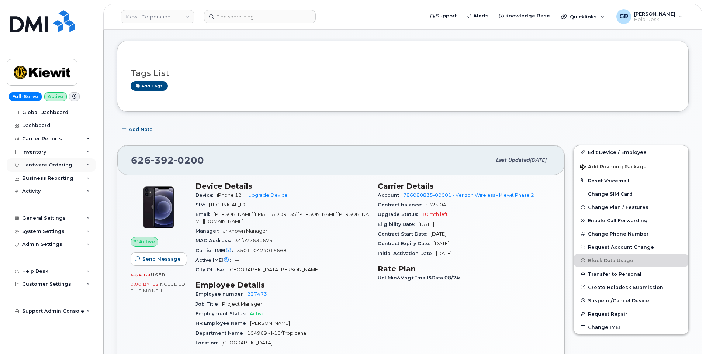
click at [57, 162] on div "Hardware Ordering" at bounding box center [47, 165] width 50 height 6
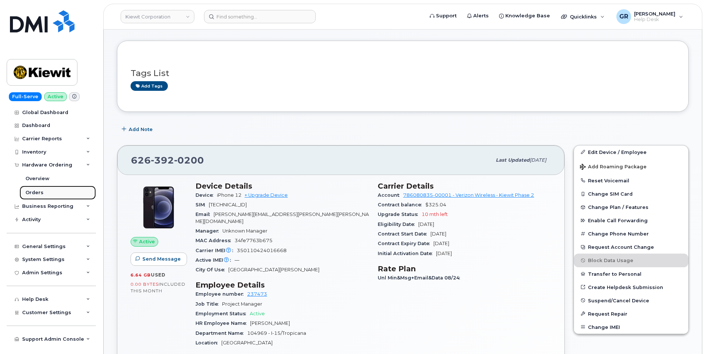
click at [56, 189] on link "Orders" at bounding box center [58, 193] width 76 height 14
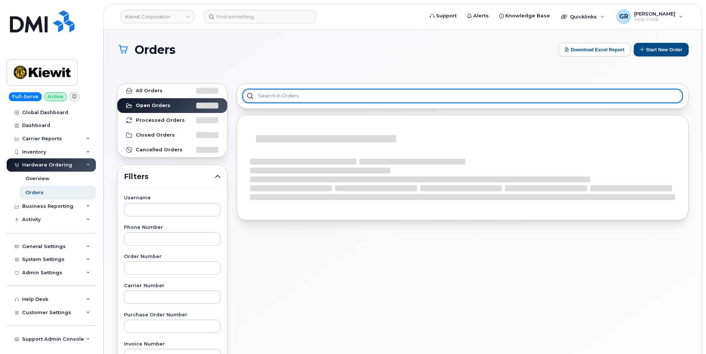
click at [519, 98] on input "text" at bounding box center [463, 95] width 440 height 13
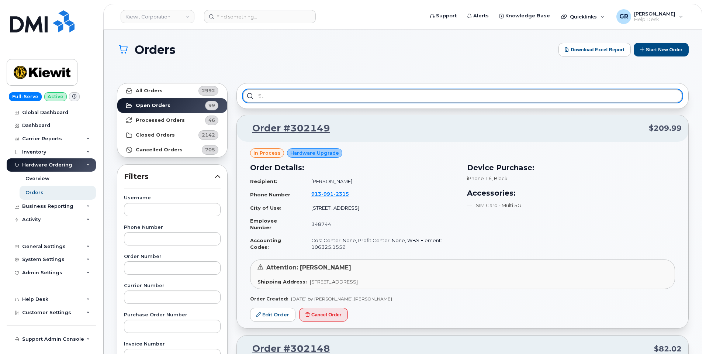
type input "S"
type input "Faria"
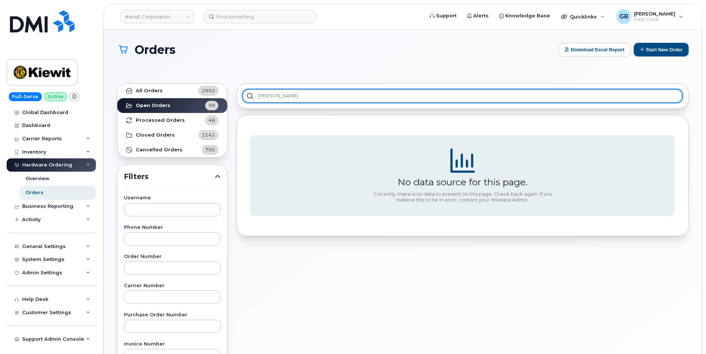
type input "Steve"
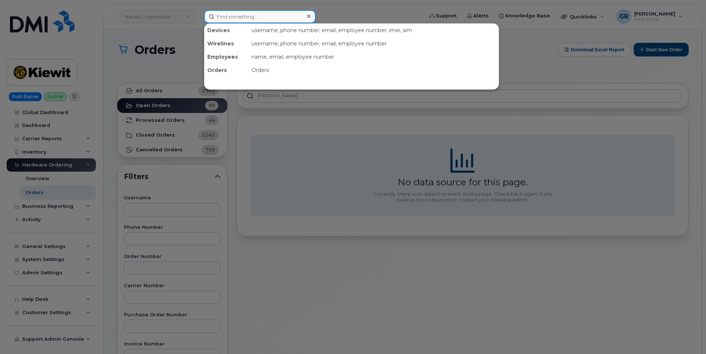
click at [224, 14] on input at bounding box center [260, 16] width 112 height 13
paste input "6263920200"
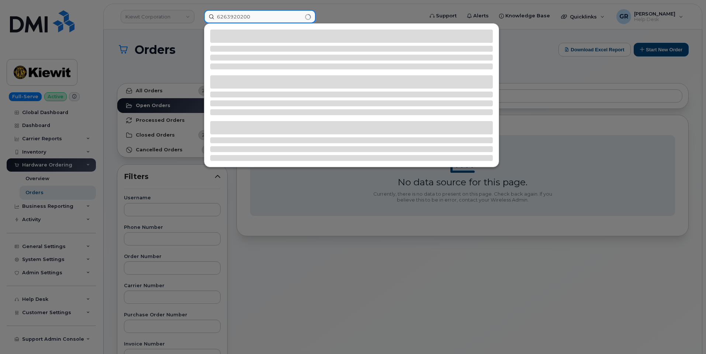
type input "6263920200"
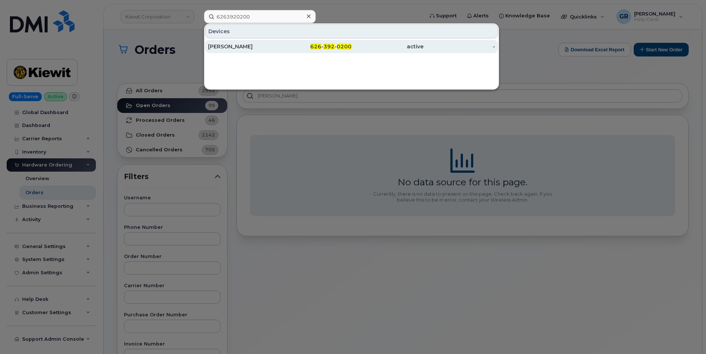
click at [339, 42] on div "626 - 392 - 0200" at bounding box center [316, 46] width 72 height 13
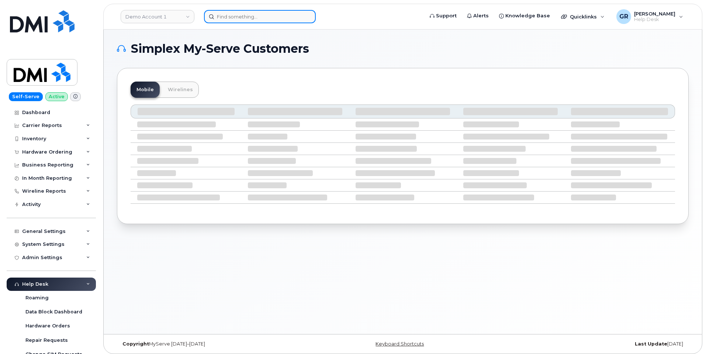
click at [248, 13] on input at bounding box center [260, 16] width 112 height 13
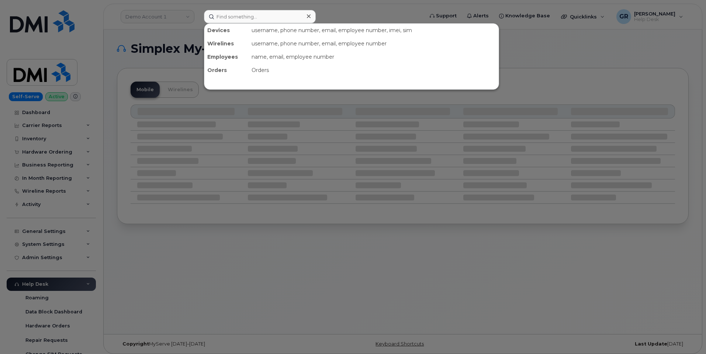
drag, startPoint x: 161, startPoint y: 43, endPoint x: 186, endPoint y: 32, distance: 27.4
click at [161, 43] on div at bounding box center [353, 177] width 706 height 354
click at [241, 13] on input at bounding box center [260, 16] width 112 height 13
click at [138, 33] on div at bounding box center [353, 177] width 706 height 354
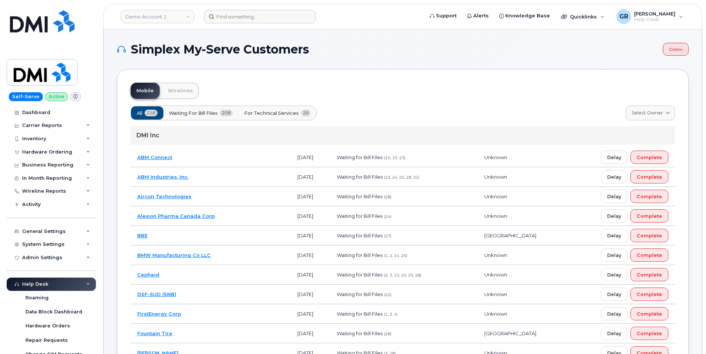
drag, startPoint x: 261, startPoint y: 25, endPoint x: 266, endPoint y: 16, distance: 11.1
click at [261, 25] on header "Demo Account 1 Support Alerts Knowledge Base Quicklinks Suspend / Cancel Device…" at bounding box center [402, 17] width 599 height 26
click at [267, 18] on input at bounding box center [260, 16] width 112 height 13
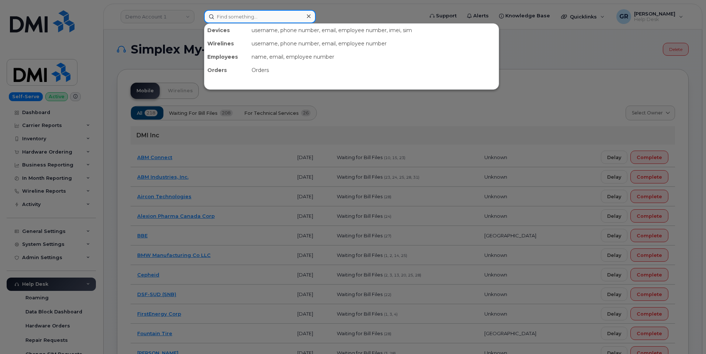
paste input "6263920200"
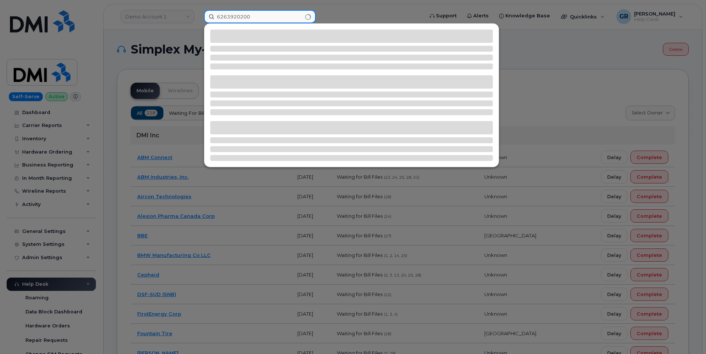
type input "6263920200"
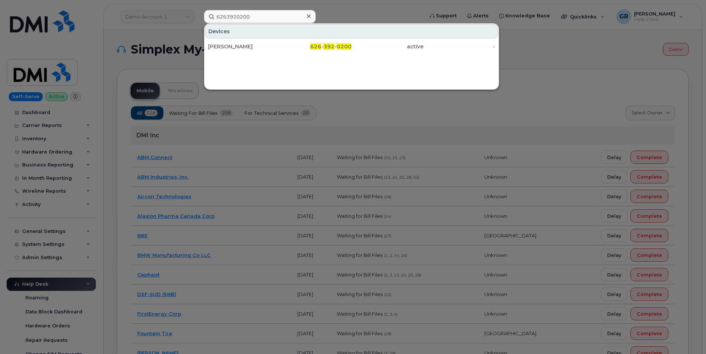
click at [294, 57] on div "Devices STEVE STONE 626 - 392 - 0200 active -" at bounding box center [351, 56] width 295 height 66
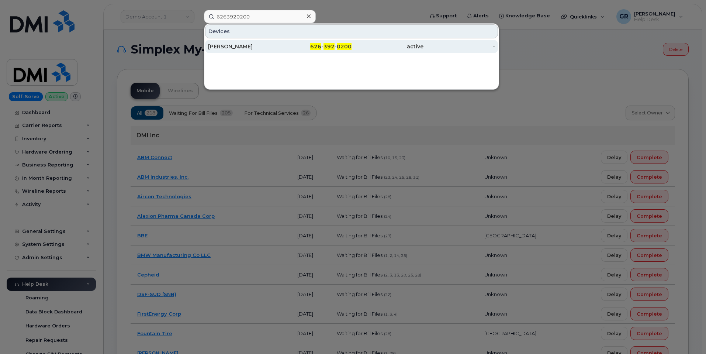
click at [296, 50] on div "626 - 392 - 0200" at bounding box center [316, 46] width 72 height 7
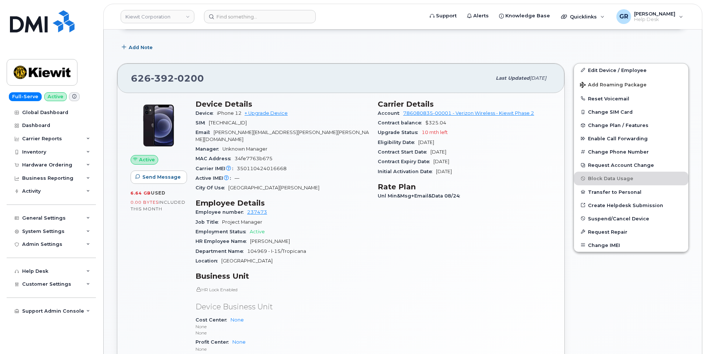
scroll to position [185, 0]
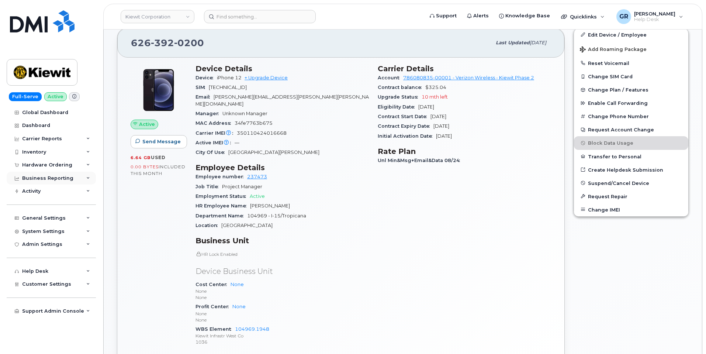
click at [83, 177] on div "Business Reporting" at bounding box center [51, 178] width 89 height 13
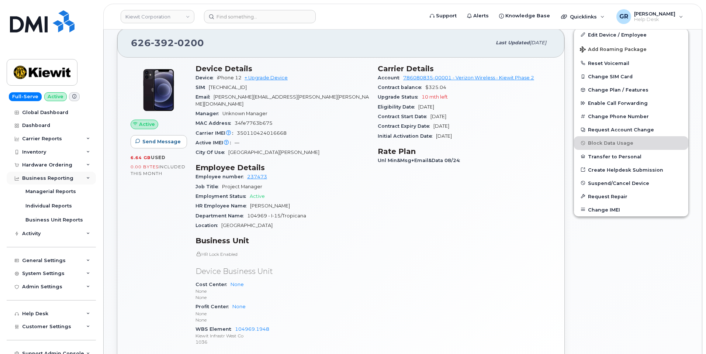
click at [83, 177] on div "Business Reporting" at bounding box center [51, 178] width 89 height 13
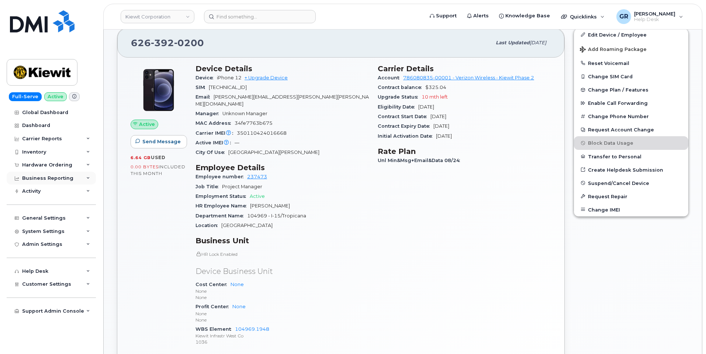
click at [83, 177] on div "Business Reporting" at bounding box center [51, 178] width 89 height 13
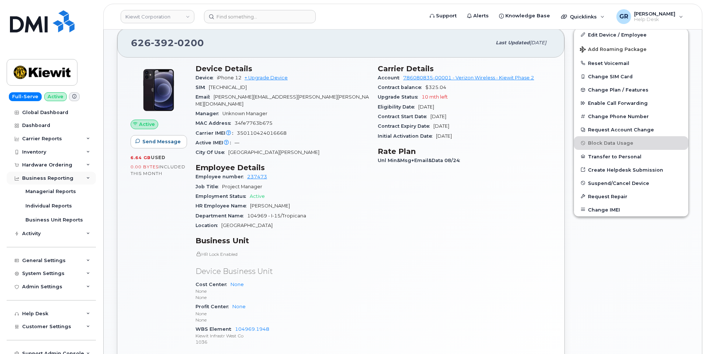
click at [63, 181] on div "Business Reporting" at bounding box center [47, 178] width 51 height 6
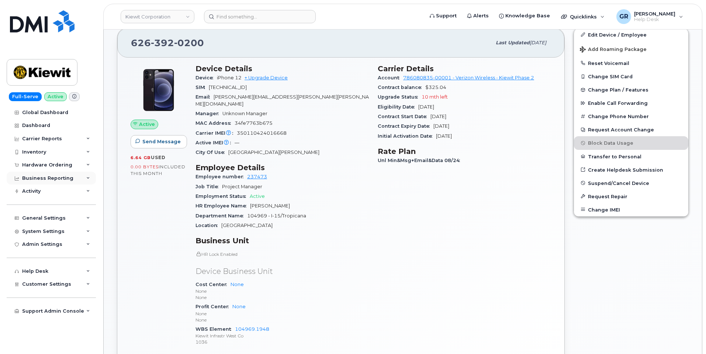
click at [69, 178] on div "Business Reporting" at bounding box center [47, 178] width 51 height 6
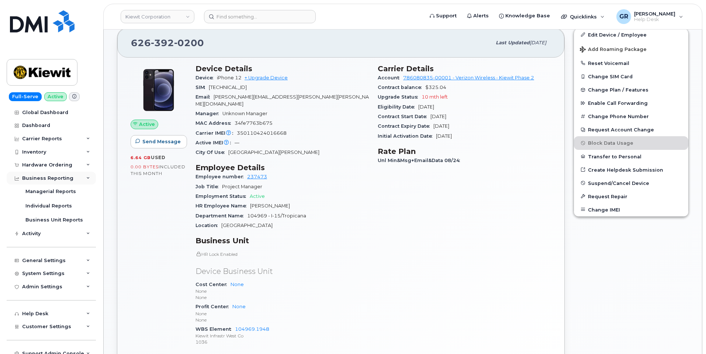
click at [69, 178] on div "Business Reporting" at bounding box center [47, 178] width 51 height 6
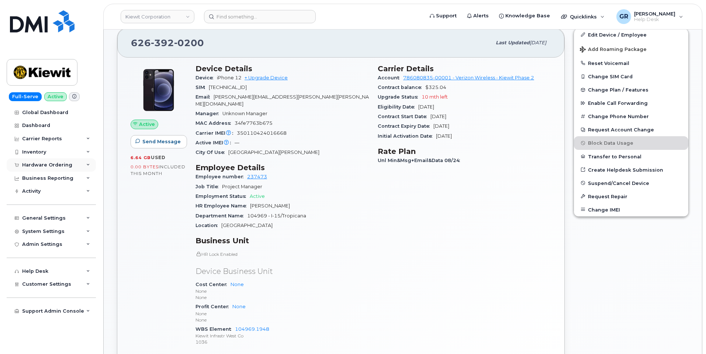
click at [76, 165] on div "Hardware Ordering" at bounding box center [51, 164] width 89 height 13
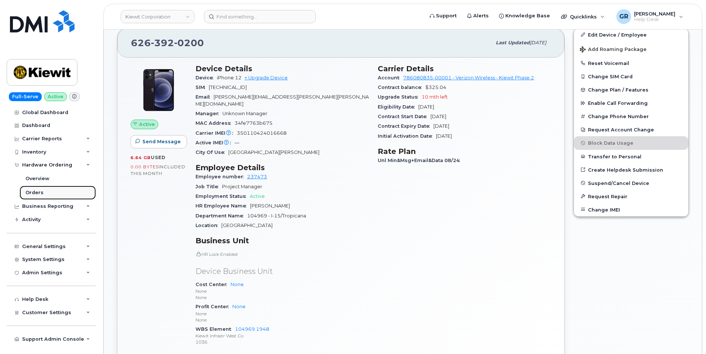
click at [58, 190] on link "Orders" at bounding box center [58, 193] width 76 height 14
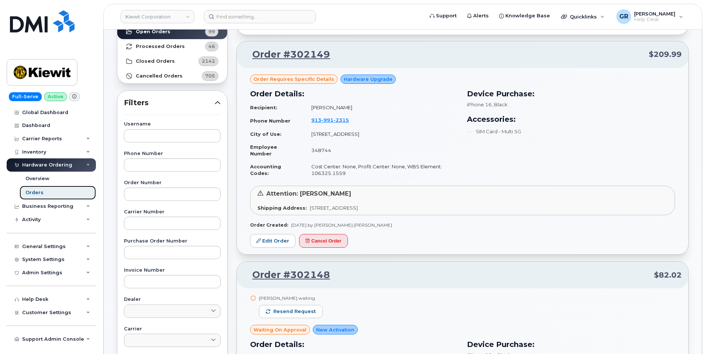
scroll to position [37, 0]
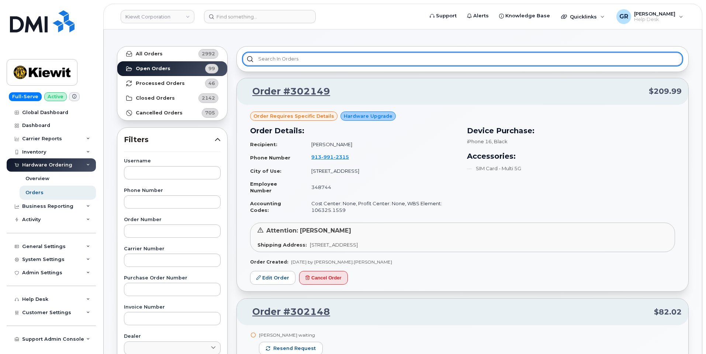
click at [334, 61] on input "text" at bounding box center [463, 58] width 440 height 13
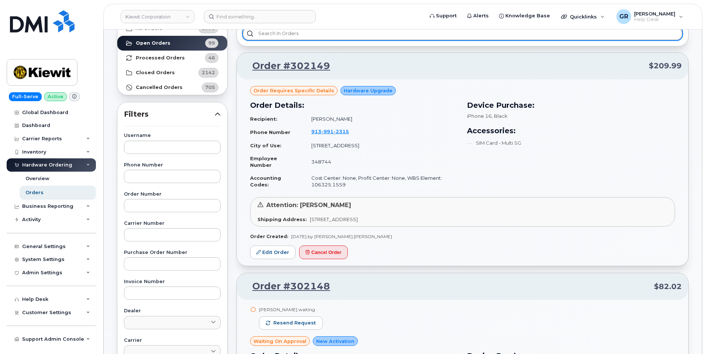
scroll to position [111, 0]
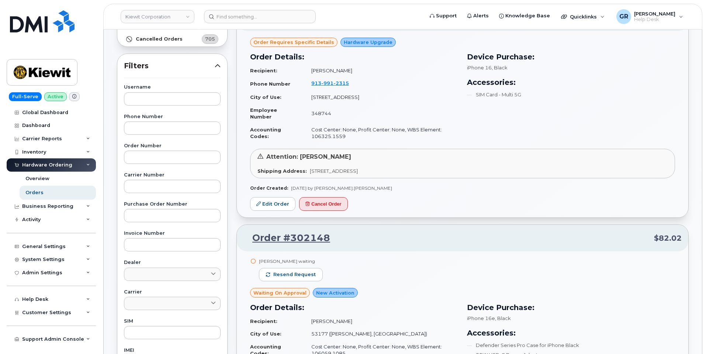
click at [357, 166] on div "Attention: Victor Faria Shipping Address: 470 Chestnut Ridge Rd., Woodcliff Lak…" at bounding box center [462, 164] width 425 height 30
click at [323, 172] on span "470 Chestnut Ridge Rd., Woodcliff Lake, NJ, 07677, USA" at bounding box center [334, 171] width 48 height 6
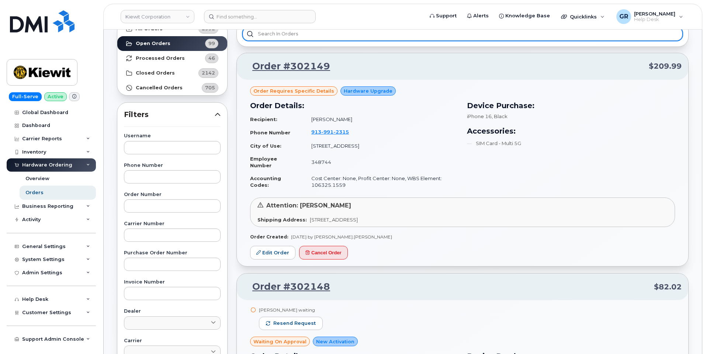
scroll to position [0, 0]
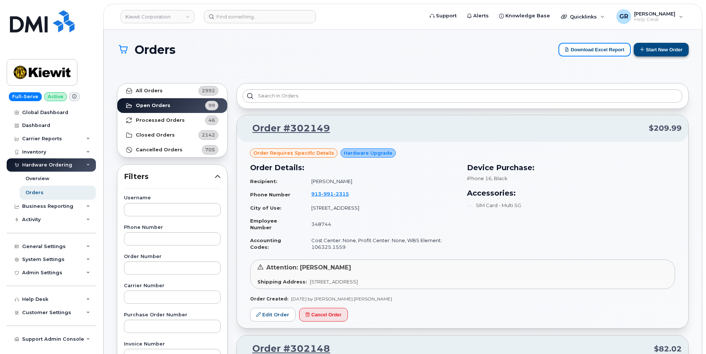
drag, startPoint x: 630, startPoint y: 49, endPoint x: 635, endPoint y: 47, distance: 5.1
click at [631, 49] on div "Download Excel Report Start New Order" at bounding box center [624, 50] width 130 height 14
click at [643, 48] on icon at bounding box center [642, 49] width 5 height 5
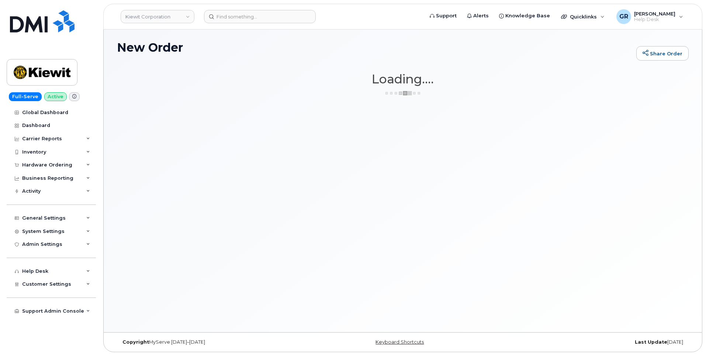
scroll to position [4, 0]
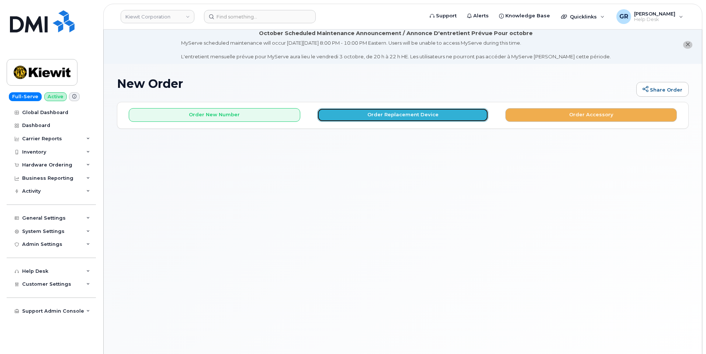
click at [385, 114] on button "Order Replacement Device" at bounding box center [403, 115] width 172 height 14
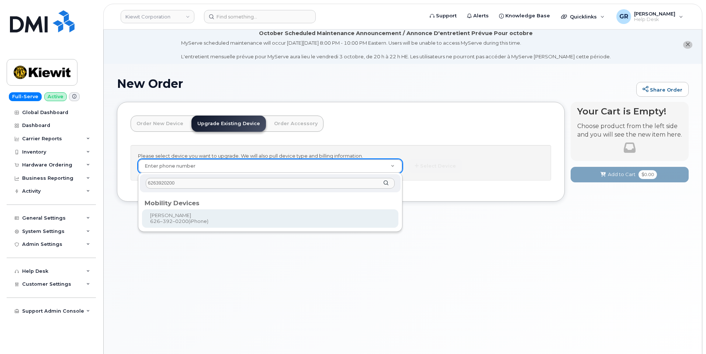
type input "6263920200"
type input "1170746"
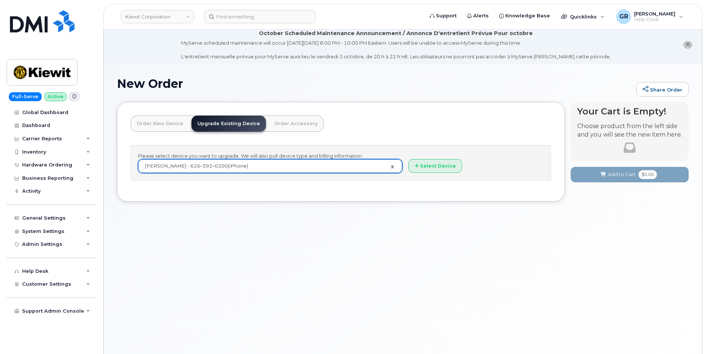
click at [354, 238] on div "New Order Share Order × Share This Order If you want to allow others to create …" at bounding box center [403, 216] width 599 height 304
click at [436, 163] on button "Select Device" at bounding box center [436, 166] width 54 height 14
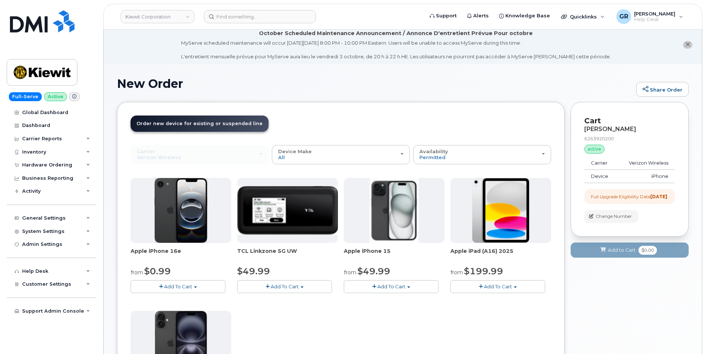
click at [185, 290] on button "Add To Cart" at bounding box center [178, 286] width 95 height 13
click at [346, 323] on div "Apple iPhone 16e from $0.99 Add To Cart $0.99 - 2 Year Upgrade (128GB) $599.99 …" at bounding box center [341, 308] width 421 height 260
click at [389, 285] on span "Add To Cart" at bounding box center [392, 286] width 28 height 6
drag, startPoint x: 192, startPoint y: 292, endPoint x: 189, endPoint y: 288, distance: 4.8
click at [190, 290] on button "Add To Cart" at bounding box center [178, 286] width 95 height 13
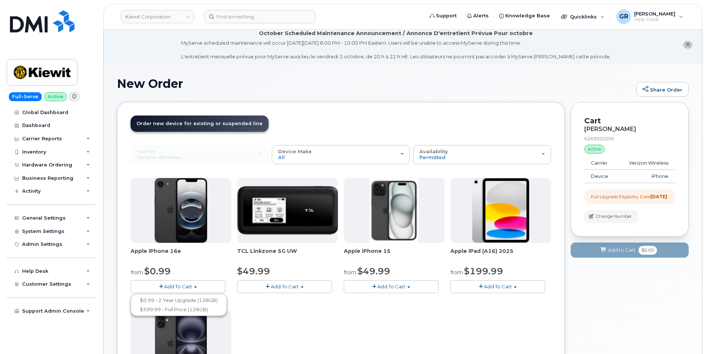
drag, startPoint x: 331, startPoint y: 328, endPoint x: 323, endPoint y: 320, distance: 10.7
click at [329, 324] on div "Apple iPhone 16e from $0.99 Add To Cart $0.99 - 2 Year Upgrade (128GB) $599.99 …" at bounding box center [341, 308] width 421 height 260
click at [187, 288] on span "Add To Cart" at bounding box center [178, 286] width 28 height 6
click at [283, 311] on div "Apple iPhone 16e from $0.99 Add To Cart $0.99 - 2 Year Upgrade (128GB) $599.99 …" at bounding box center [341, 308] width 421 height 260
click at [396, 312] on div "Apple iPhone 16e from $0.99 Add To Cart $0.99 - 2 Year Upgrade (128GB) $599.99 …" at bounding box center [341, 308] width 421 height 260
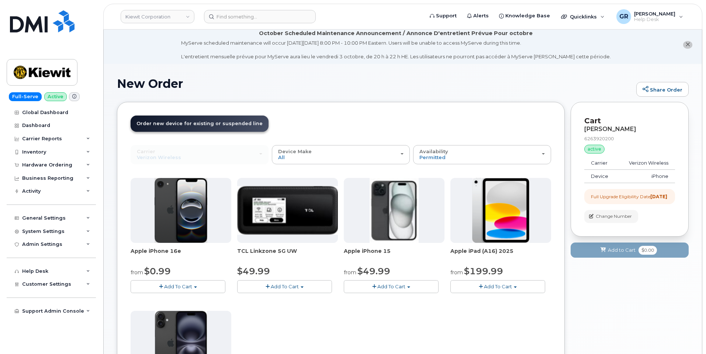
click at [337, 320] on div "Apple iPhone 16e from $0.99 Add To Cart $0.99 - 2 Year Upgrade (128GB) $599.99 …" at bounding box center [341, 308] width 421 height 260
click at [402, 323] on div "Apple iPhone 16e from $0.99 Add To Cart $0.99 - 2 Year Upgrade (128GB) $599.99 …" at bounding box center [341, 308] width 421 height 260
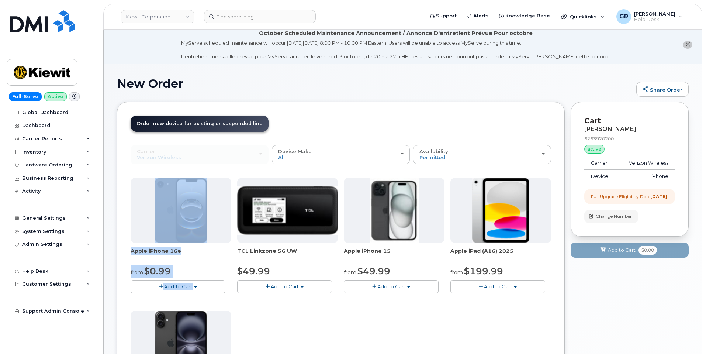
drag, startPoint x: 128, startPoint y: 180, endPoint x: 274, endPoint y: 211, distance: 149.8
click at [274, 211] on div "Order New Device Upgrade Existing Device Order Accessory Order new device and n…" at bounding box center [341, 324] width 448 height 445
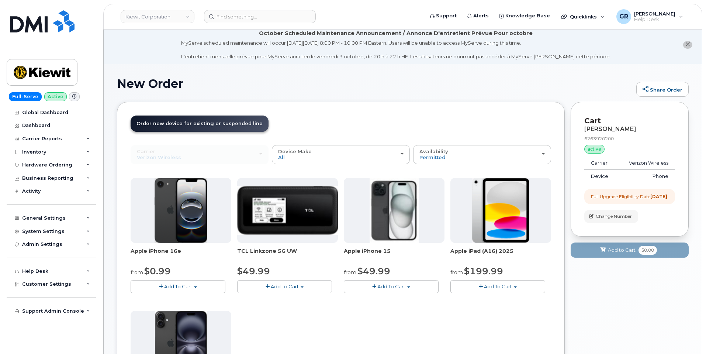
click at [261, 325] on div "Apple iPhone 16e from $0.99 Add To Cart $0.99 - 2 Year Upgrade (128GB) $599.99 …" at bounding box center [341, 308] width 421 height 260
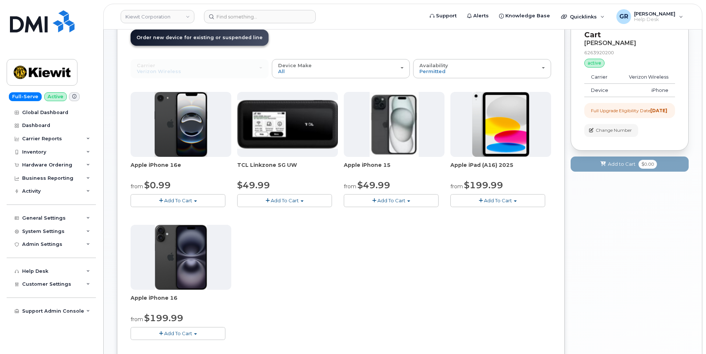
scroll to position [78, 0]
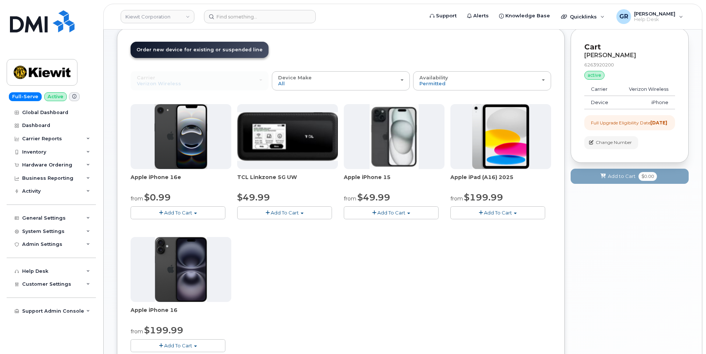
click at [200, 210] on button "Add To Cart" at bounding box center [178, 212] width 95 height 13
click at [251, 235] on div "Apple iPhone 16e from $0.99 Add To Cart $0.99 - 2 Year Upgrade (128GB) $599.99 …" at bounding box center [341, 234] width 421 height 260
click at [200, 216] on button "Add To Cart" at bounding box center [178, 212] width 95 height 13
click at [198, 236] on link "$599.99 - Full Price (128GB)" at bounding box center [179, 235] width 93 height 9
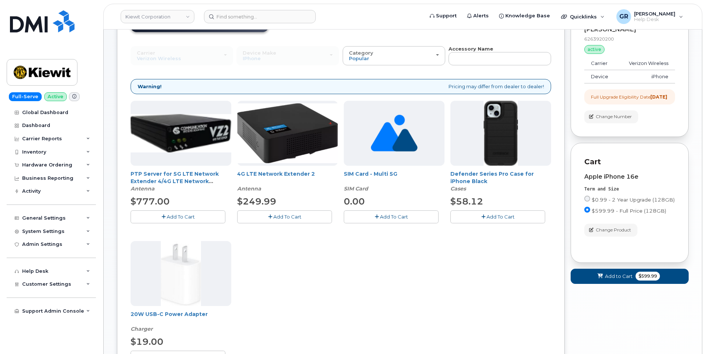
scroll to position [114, 0]
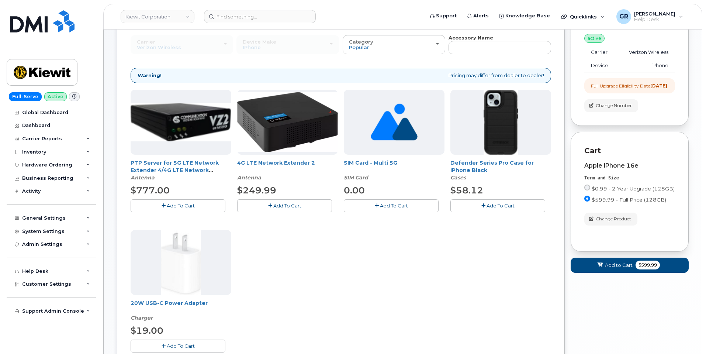
click at [500, 206] on span "Add To Cart" at bounding box center [501, 206] width 28 height 6
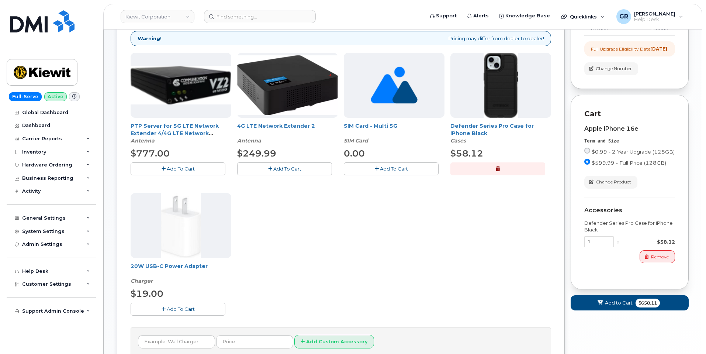
click at [179, 308] on span "Add To Cart" at bounding box center [181, 309] width 28 height 6
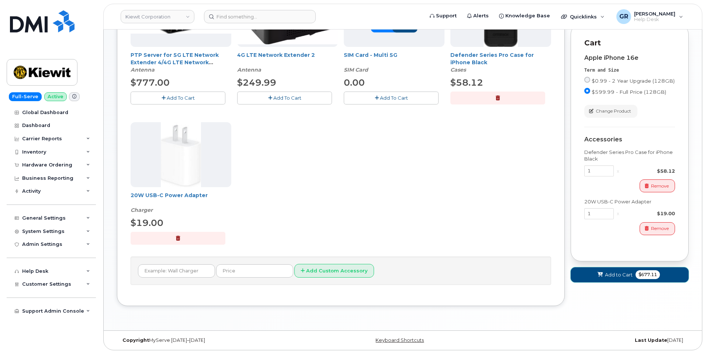
click at [639, 279] on span "$677.11" at bounding box center [648, 274] width 24 height 9
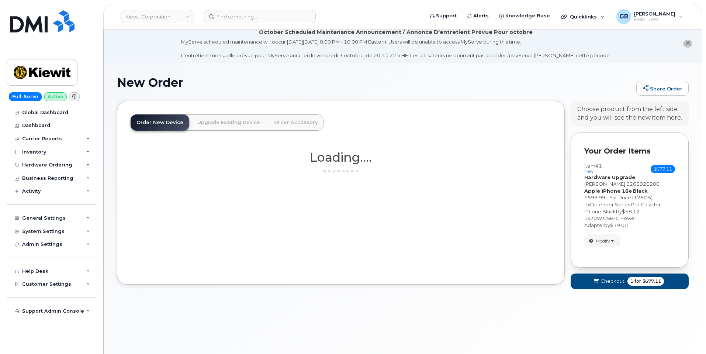
scroll to position [0, 0]
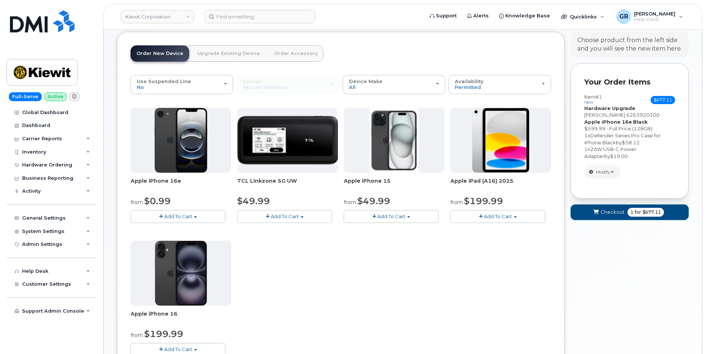
click at [636, 216] on span "1 for $677.11" at bounding box center [646, 212] width 37 height 9
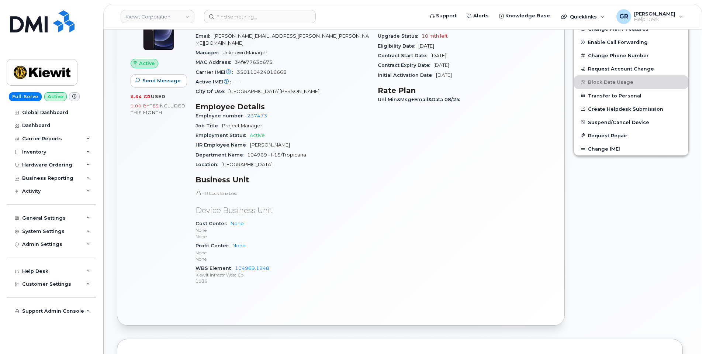
scroll to position [258, 0]
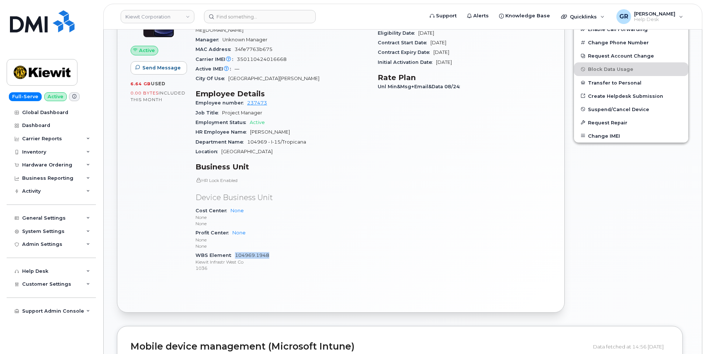
drag, startPoint x: 276, startPoint y: 247, endPoint x: 235, endPoint y: 250, distance: 40.3
click at [235, 251] on div "WBS Element 104969.1948 [PERSON_NAME] Infrastr West Co 1036" at bounding box center [282, 262] width 173 height 23
copy link "104969.1948"
click at [69, 222] on div "General Settings" at bounding box center [51, 217] width 89 height 13
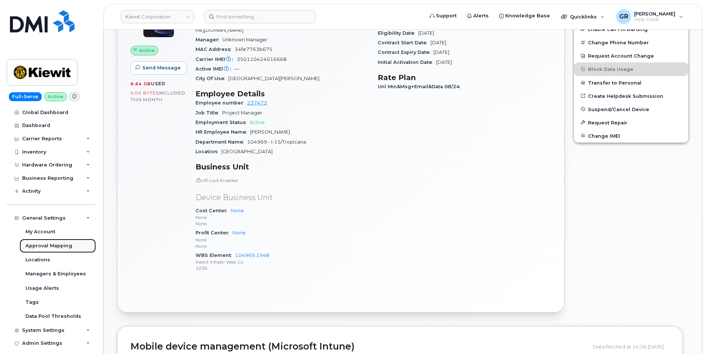
click at [64, 246] on div "Approval Mapping" at bounding box center [48, 245] width 47 height 7
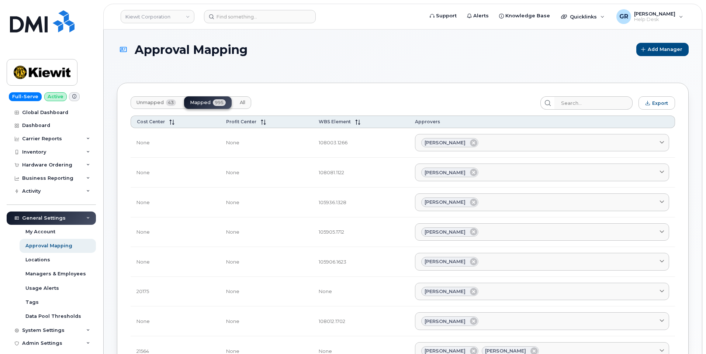
drag, startPoint x: 337, startPoint y: 139, endPoint x: 511, endPoint y: 100, distance: 178.2
click at [196, 97] on div "Unmapped 43 Mapped 995 All" at bounding box center [191, 102] width 121 height 13
click at [591, 103] on input "search" at bounding box center [593, 102] width 79 height 13
paste input "104969.1948"
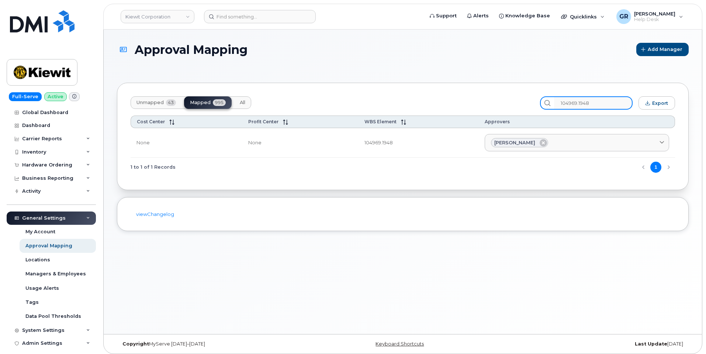
type input "104969.1948"
drag, startPoint x: 527, startPoint y: 169, endPoint x: 526, endPoint y: 163, distance: 6.2
click at [526, 165] on div "1 to 1 of 1 Records 1" at bounding box center [403, 167] width 545 height 19
click at [493, 169] on div "1 to 1 of 1 Records 1" at bounding box center [403, 167] width 545 height 19
drag, startPoint x: 606, startPoint y: 103, endPoint x: 529, endPoint y: 99, distance: 76.9
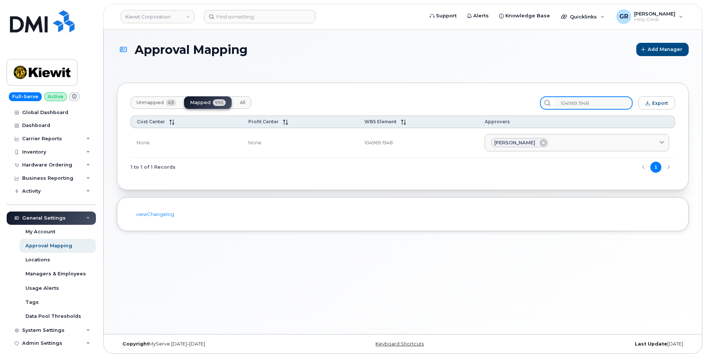
click at [529, 99] on div "Unmapped 43 Mapped 995 All 104969.1948 Export" at bounding box center [403, 102] width 545 height 13
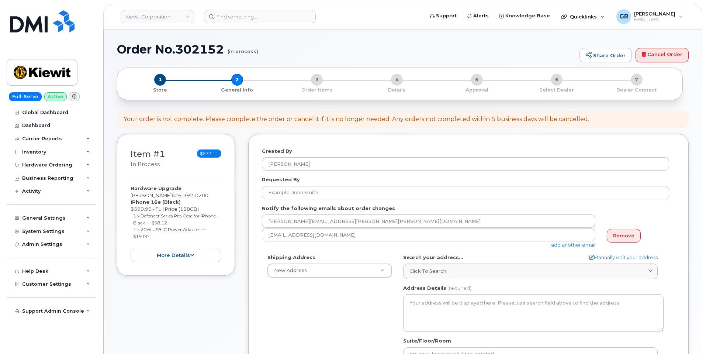
select select
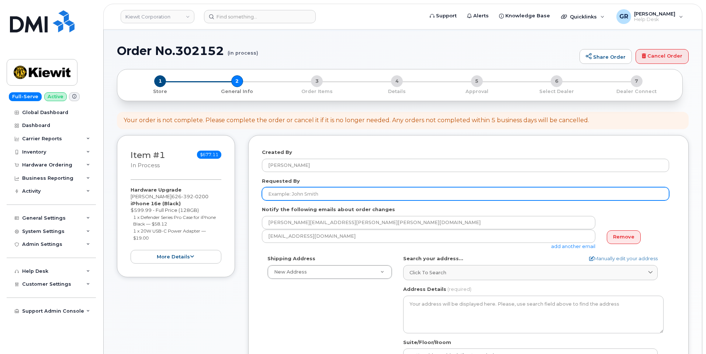
scroll to position [37, 0]
click at [314, 198] on input "Requested By" at bounding box center [465, 193] width 407 height 13
click at [290, 196] on input "Requested By" at bounding box center [465, 193] width 407 height 13
paste input "[PERSON_NAME]"
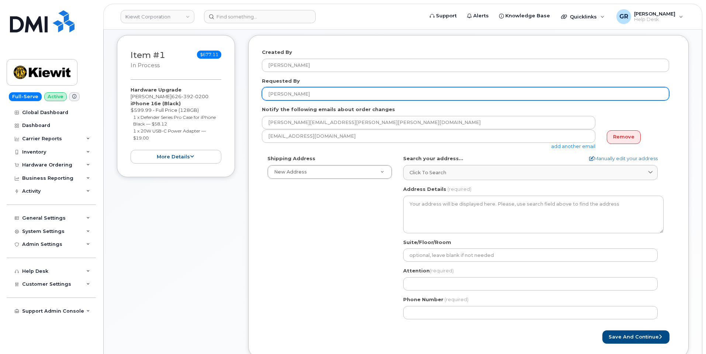
scroll to position [148, 0]
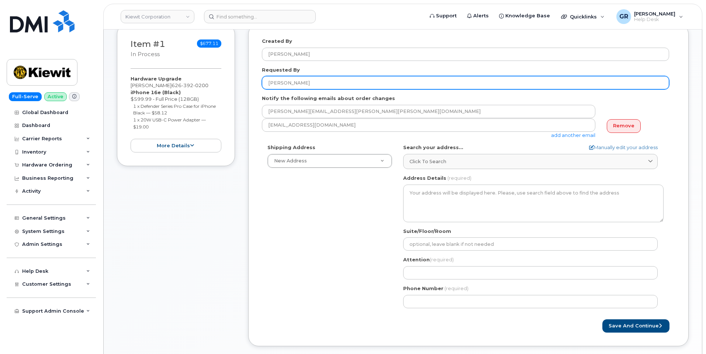
type input "[PERSON_NAME]"
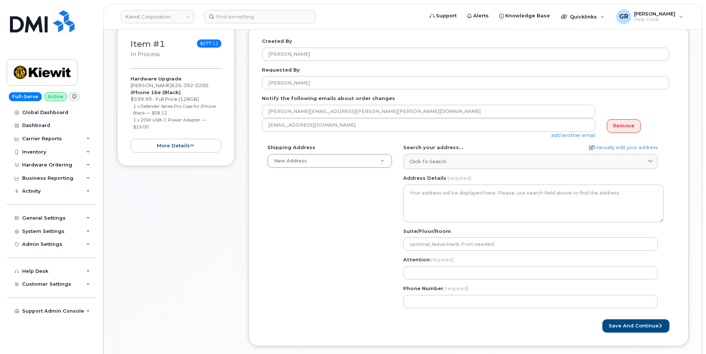
click at [312, 219] on div "Shipping Address New Address New Address [STREET_ADDRESS][GEOGRAPHIC_DATA][PERS…" at bounding box center [465, 228] width 407 height 169
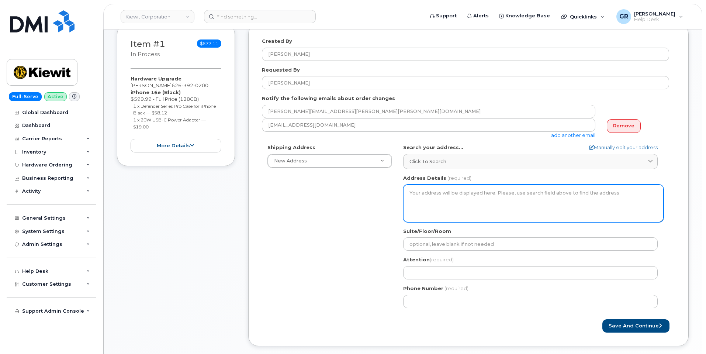
click at [442, 193] on textarea "Address Details" at bounding box center [533, 204] width 261 height 38
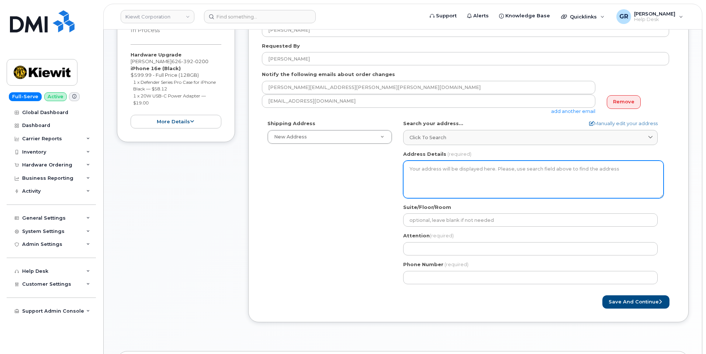
scroll to position [185, 0]
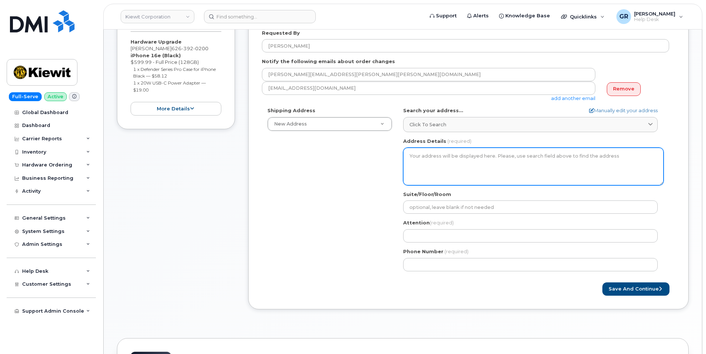
drag, startPoint x: 433, startPoint y: 161, endPoint x: 435, endPoint y: 156, distance: 5.3
click at [433, 161] on textarea "Address Details" at bounding box center [533, 167] width 261 height 38
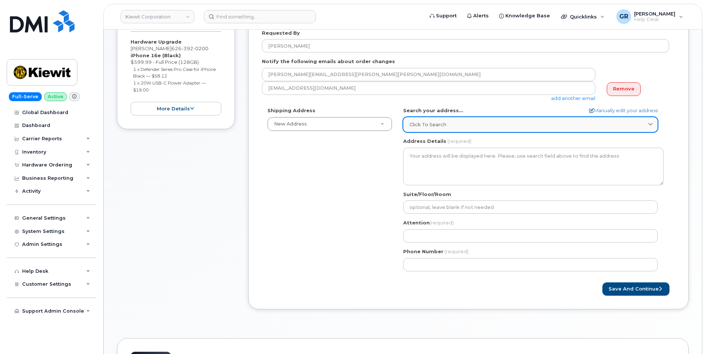
drag, startPoint x: 433, startPoint y: 110, endPoint x: 440, endPoint y: 118, distance: 10.5
click at [434, 109] on label "Search your address..." at bounding box center [433, 110] width 60 height 7
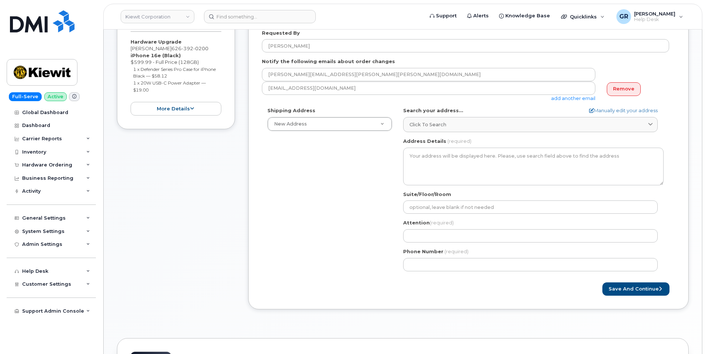
click at [337, 169] on div "Shipping Address New Address New Address 470 Chestnut Ridge Rd Ste 11501 42nd S…" at bounding box center [465, 191] width 407 height 169
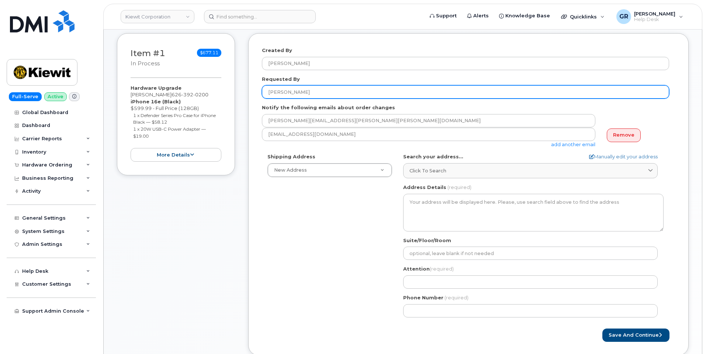
scroll to position [74, 0]
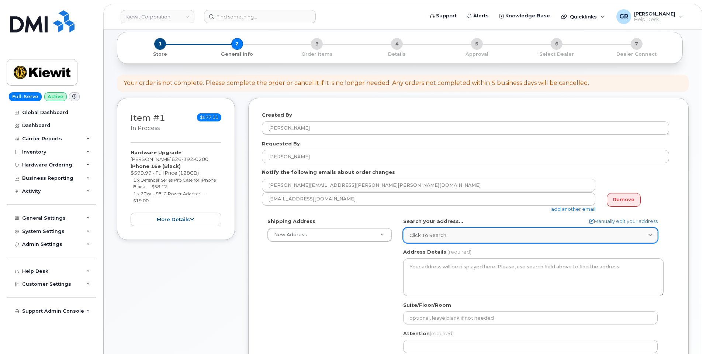
click at [428, 233] on span "Click to search" at bounding box center [428, 235] width 37 height 7
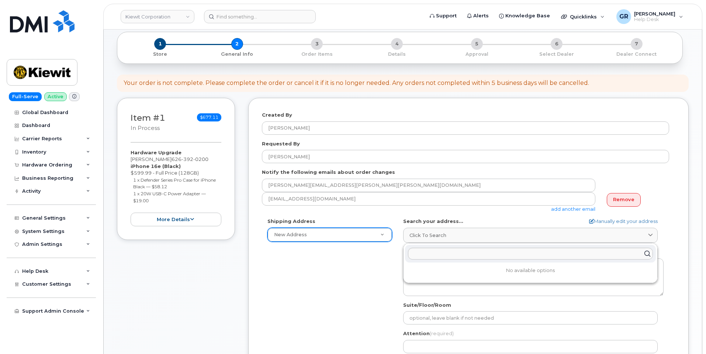
click at [616, 217] on form "Created By Gabriel Rains Requested By Stephen Stone Notify the following emails…" at bounding box center [468, 258] width 413 height 295
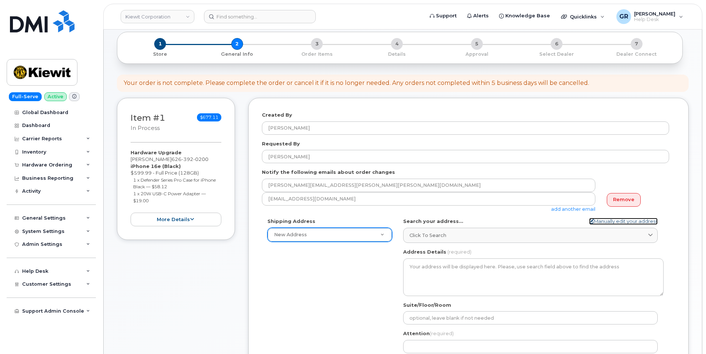
click at [616, 223] on link "Manually edit your address" at bounding box center [623, 221] width 69 height 7
select select
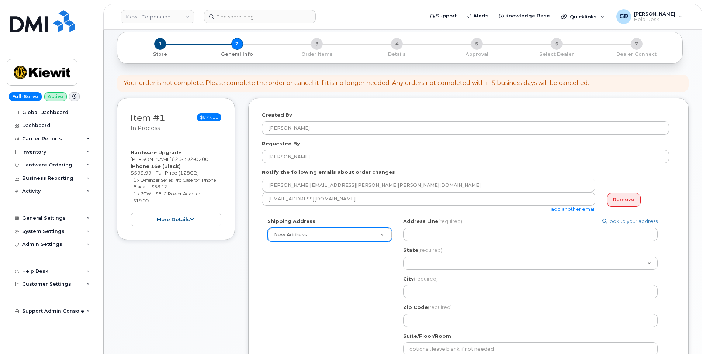
click at [498, 245] on div "Address Line (required) Lookup your address State (required) Alabama Alaska Ame…" at bounding box center [533, 272] width 261 height 109
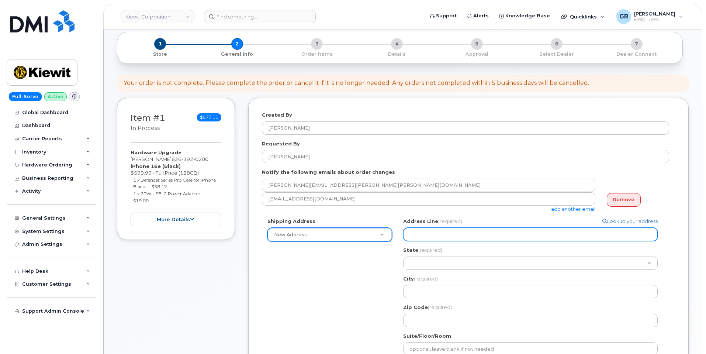
drag, startPoint x: 498, startPoint y: 237, endPoint x: 505, endPoint y: 237, distance: 7.0
click at [498, 237] on input "Address Line (required)" at bounding box center [530, 234] width 255 height 13
paste input "11744 Golden Moments Ave Las Vegas, NV 89138"
select select
type input "11744 Golden Moments Ave Las Vegas, NV 89138"
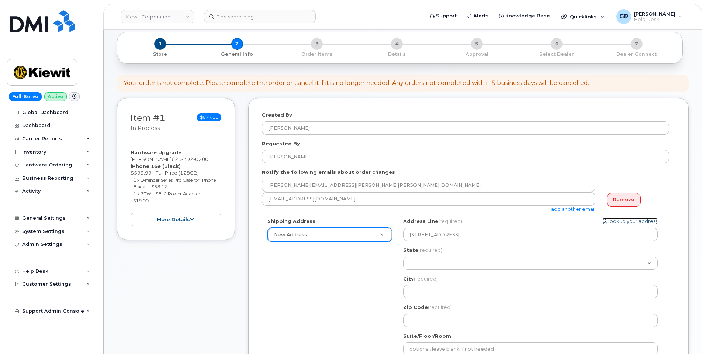
click at [623, 222] on link "Lookup your address" at bounding box center [630, 221] width 55 height 7
select select
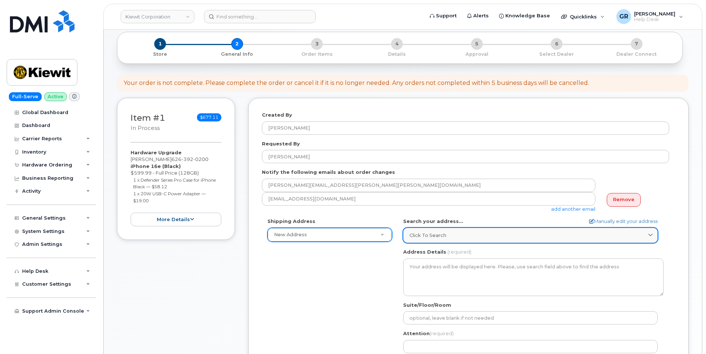
click at [520, 235] on div "Click to search" at bounding box center [531, 235] width 242 height 7
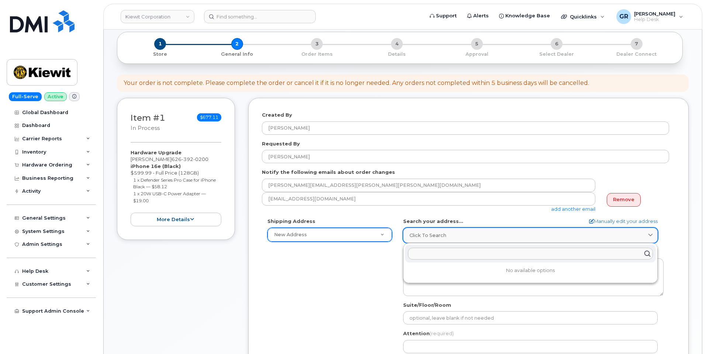
paste input "11744 Golden Moments Ave Las Vegas, NV 89138"
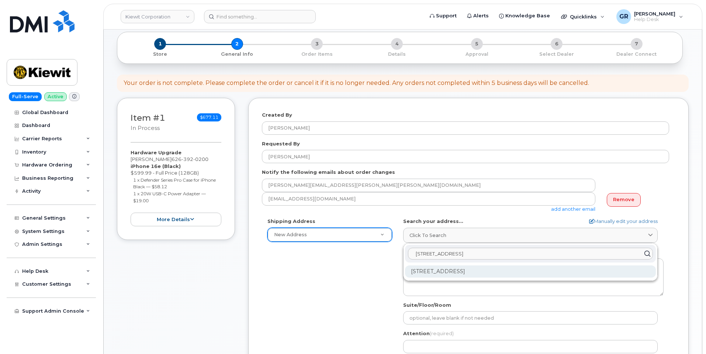
type input "11744 Golden Moments Ave Las Vegas, NV 89138"
click at [497, 270] on div "11744 Golden Moments Ave Las Vegas NV 89138-1567" at bounding box center [530, 271] width 251 height 12
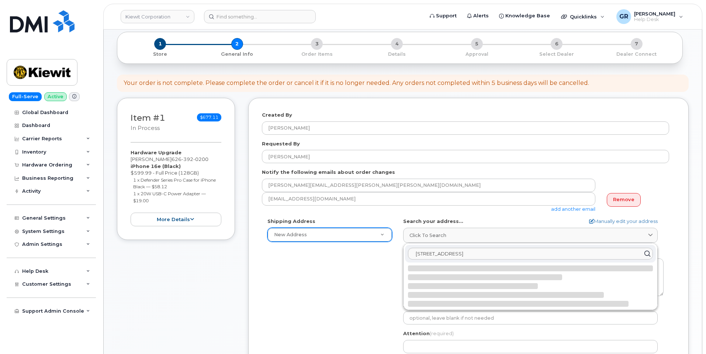
select select
type textarea "11744 Golden Moments Ave LAS VEGAS NV 89138-1567 UNITED STATES"
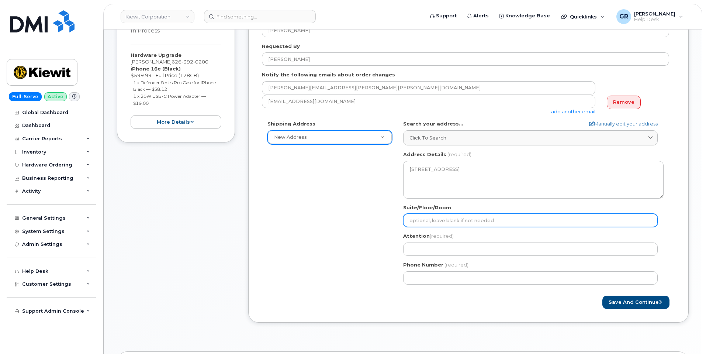
scroll to position [185, 0]
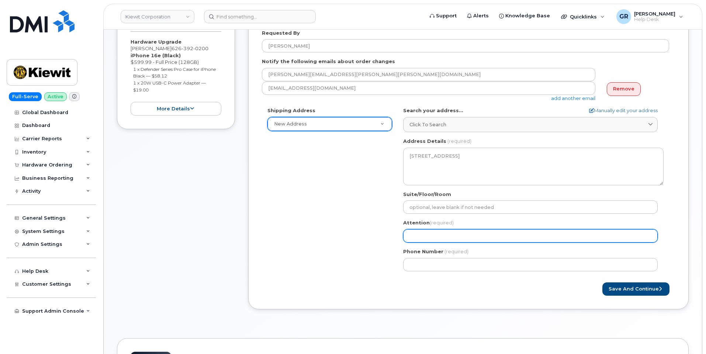
click at [456, 233] on input "Attention (required)" at bounding box center [530, 235] width 255 height 13
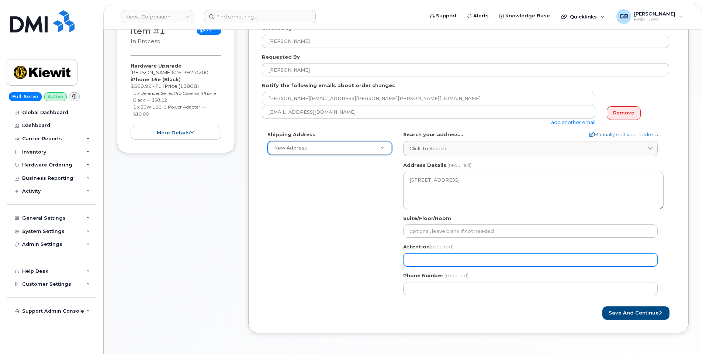
scroll to position [148, 0]
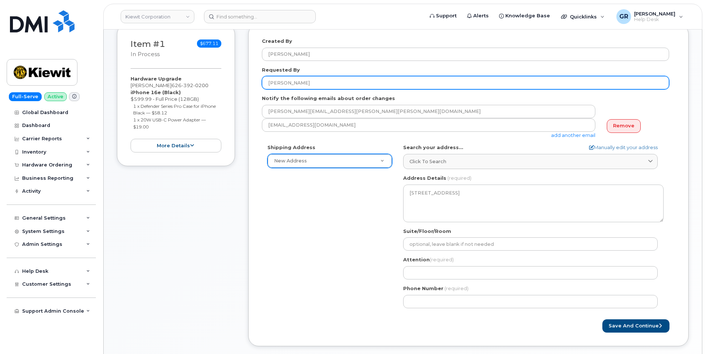
drag, startPoint x: 316, startPoint y: 80, endPoint x: 229, endPoint y: 83, distance: 86.4
click at [235, 83] on div "Item #1 in process $677.11 Hardware Upgrade STEVE STONE 626 392 0200 iPhone 16e…" at bounding box center [403, 190] width 572 height 333
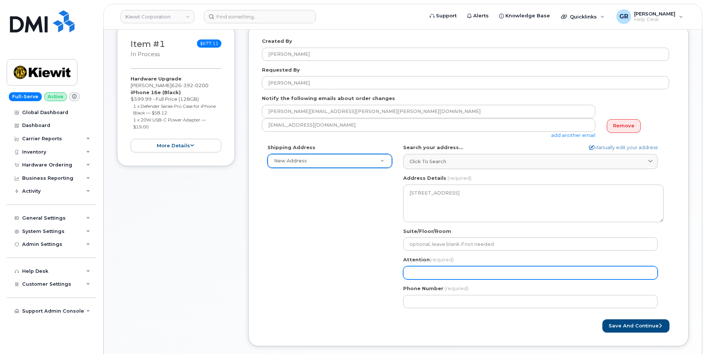
drag, startPoint x: 435, startPoint y: 272, endPoint x: 436, endPoint y: 277, distance: 5.7
click at [435, 272] on input "Attention (required)" at bounding box center [530, 272] width 255 height 13
paste input "[PERSON_NAME]"
select select
type input "[PERSON_NAME]"
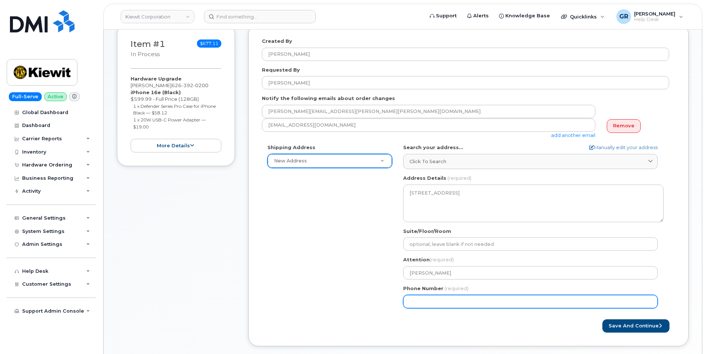
click at [431, 291] on div "Phone Number (required)" at bounding box center [533, 296] width 261 height 23
paste input "6263920200"
select select
type input "6263920200"
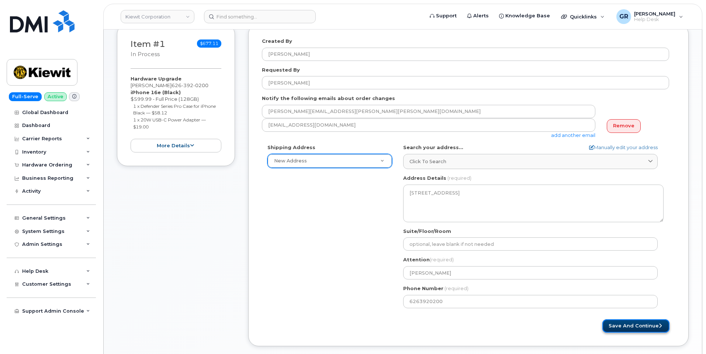
click at [638, 327] on button "Save and Continue" at bounding box center [636, 326] width 67 height 14
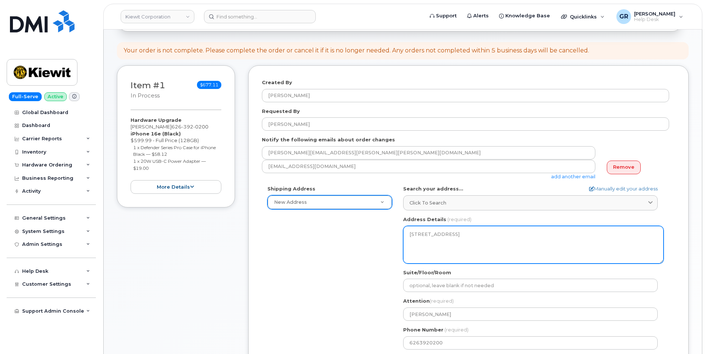
scroll to position [185, 0]
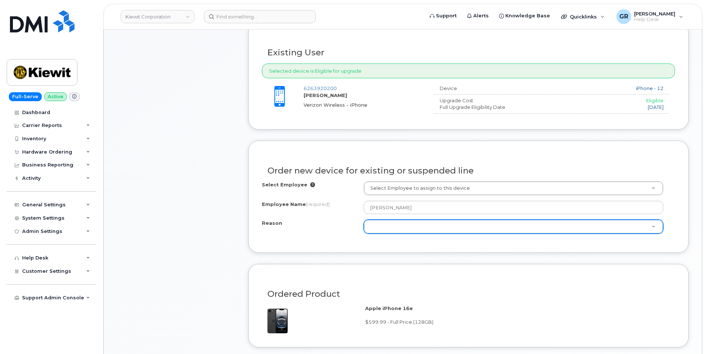
scroll to position [333, 0]
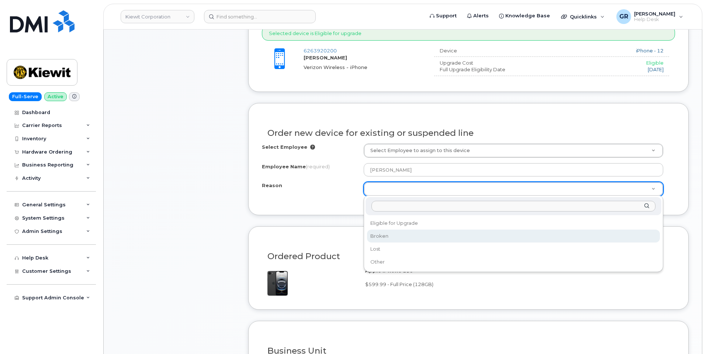
select select "broken"
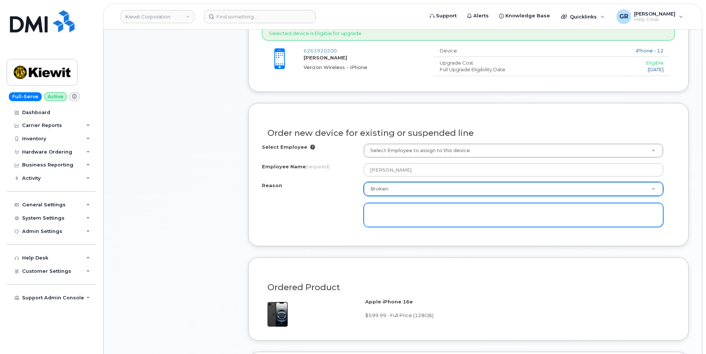
drag, startPoint x: 404, startPoint y: 226, endPoint x: 398, endPoint y: 214, distance: 13.0
click at [402, 226] on textarea at bounding box center [514, 215] width 300 height 24
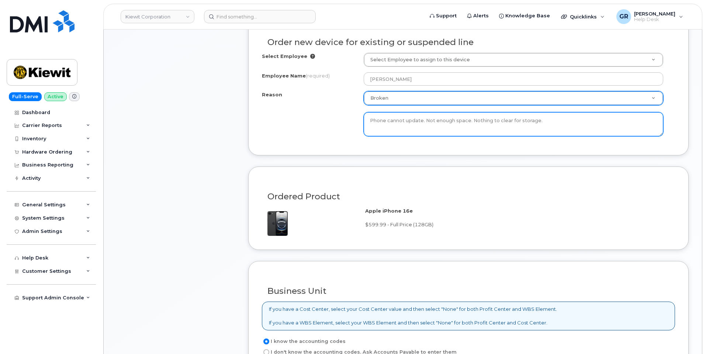
scroll to position [554, 0]
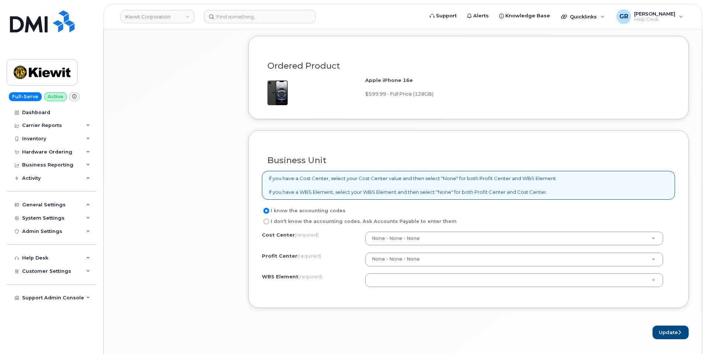
type textarea "Phone cannot update. Not enough space. Nothing to clear for storage."
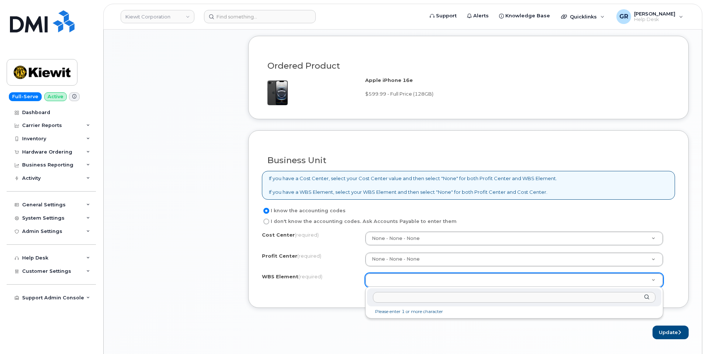
drag, startPoint x: 396, startPoint y: 278, endPoint x: 392, endPoint y: 274, distance: 5.0
click at [424, 296] on input "text" at bounding box center [514, 297] width 283 height 11
paste input "104969.1948"
type input "104969.1948"
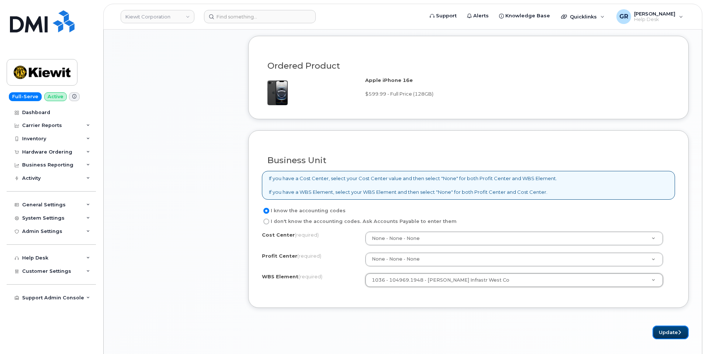
click at [661, 331] on button "Update" at bounding box center [671, 333] width 36 height 14
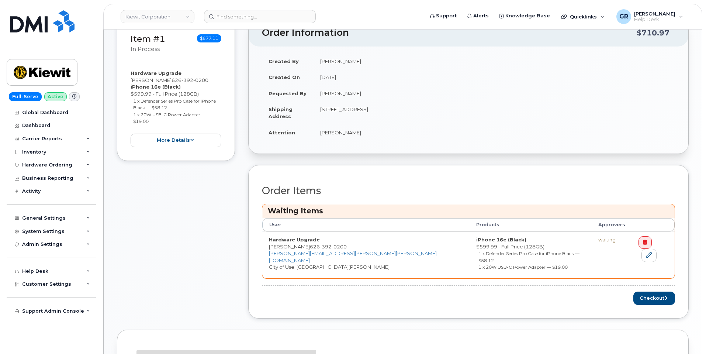
scroll to position [223, 0]
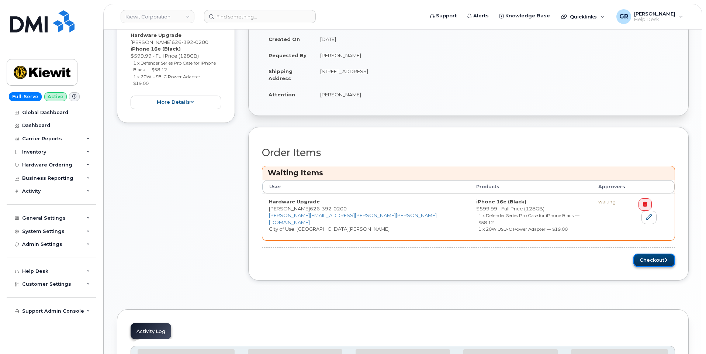
click at [644, 254] on button "Checkout" at bounding box center [655, 261] width 42 height 14
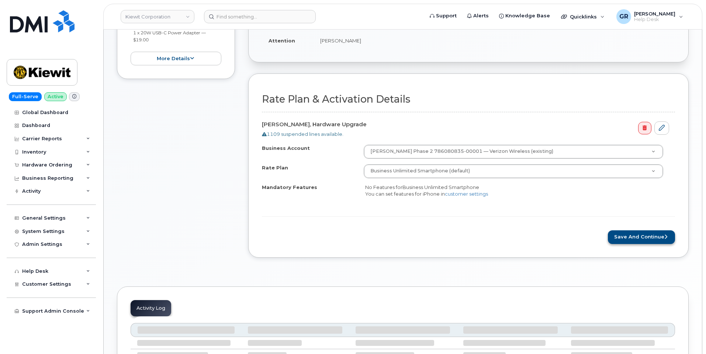
scroll to position [259, 0]
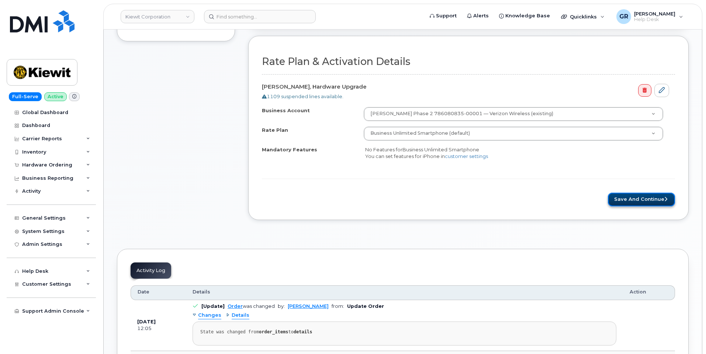
click at [642, 199] on button "Save and Continue" at bounding box center [641, 200] width 67 height 14
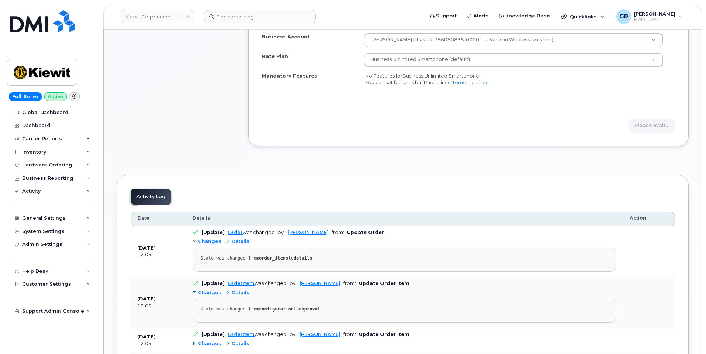
scroll to position [148, 0]
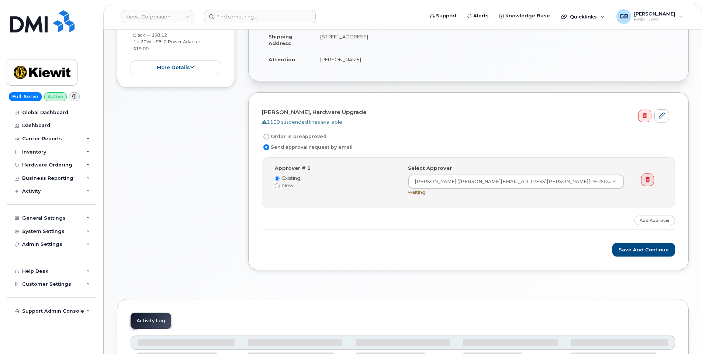
scroll to position [221, 0]
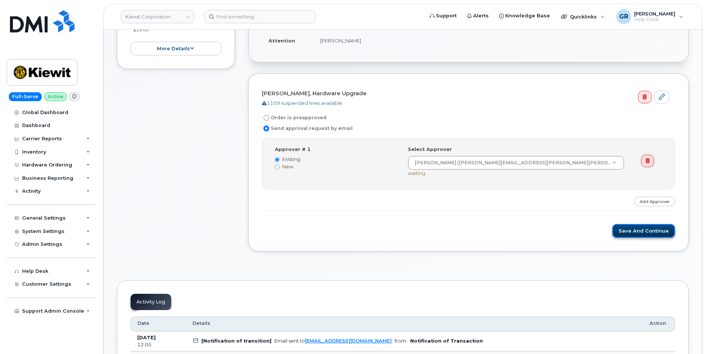
click at [641, 231] on button "Save and Continue" at bounding box center [644, 231] width 63 height 14
drag, startPoint x: 405, startPoint y: 230, endPoint x: 409, endPoint y: 229, distance: 3.7
click at [405, 230] on div "Please wait..." at bounding box center [468, 231] width 413 height 14
click at [326, 207] on div "Step-by-step approvals: Kyle Kasun » Approved Approver # 1 Existing New Select …" at bounding box center [468, 174] width 413 height 72
click at [305, 221] on form "STEVE STONE, Hardware Upgrade 1109 suspended lines available. Order is preappro…" at bounding box center [468, 162] width 413 height 151
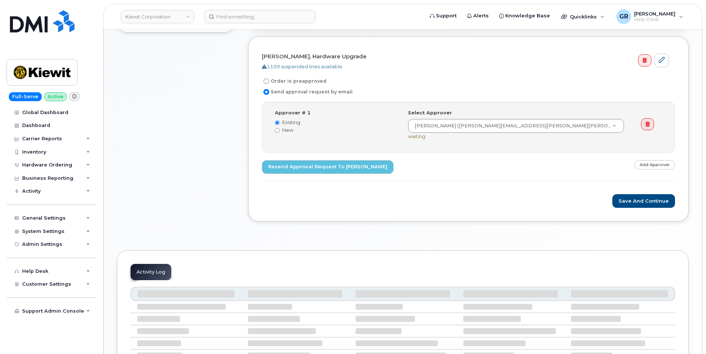
scroll to position [259, 0]
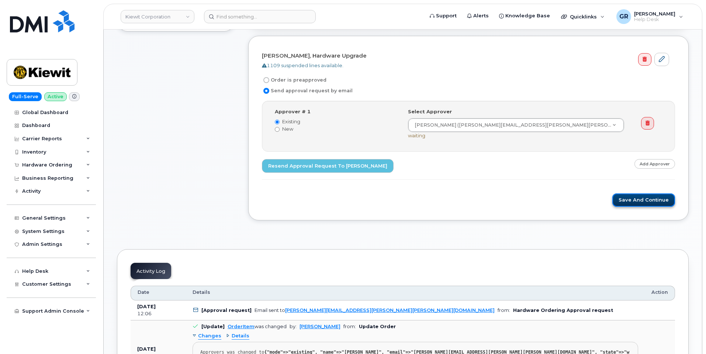
click at [641, 200] on button "Save and Continue" at bounding box center [644, 200] width 63 height 14
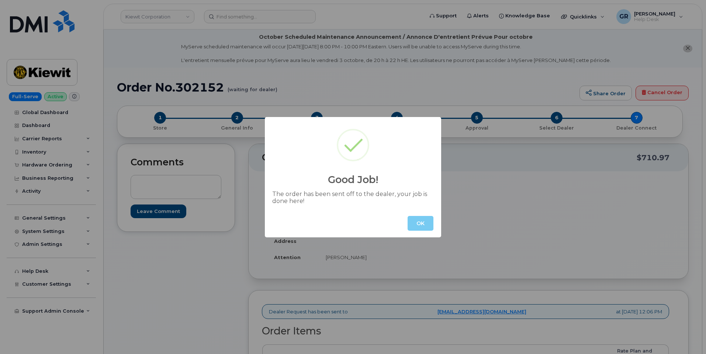
click at [424, 223] on button "OK" at bounding box center [421, 223] width 26 height 15
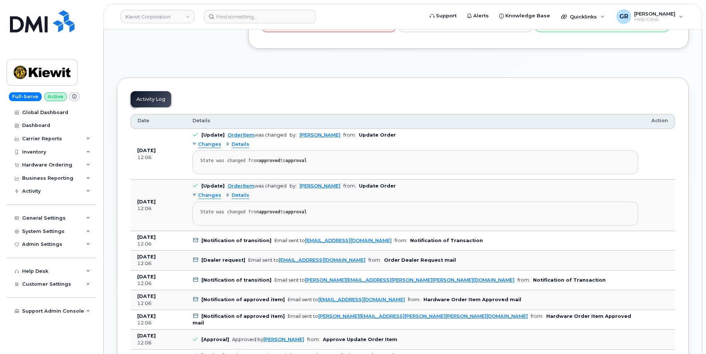
scroll to position [443, 0]
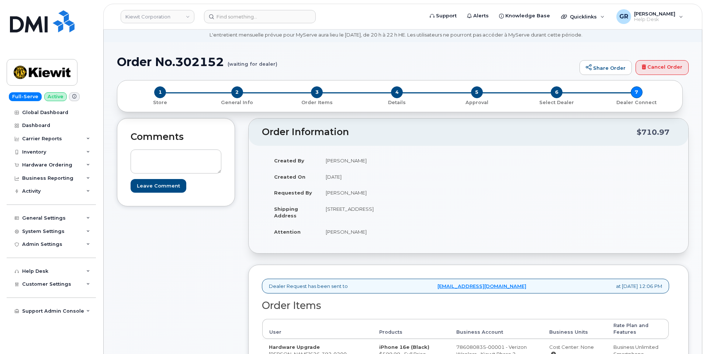
scroll to position [37, 0]
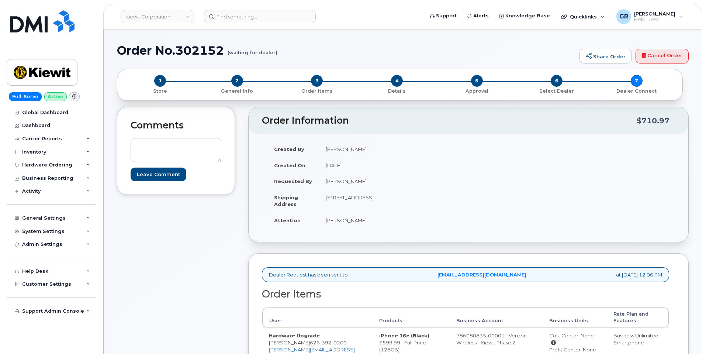
click at [564, 86] on div "6 Select Dealer" at bounding box center [557, 85] width 80 height 20
click at [562, 90] on p "Select Dealer" at bounding box center [557, 91] width 74 height 7
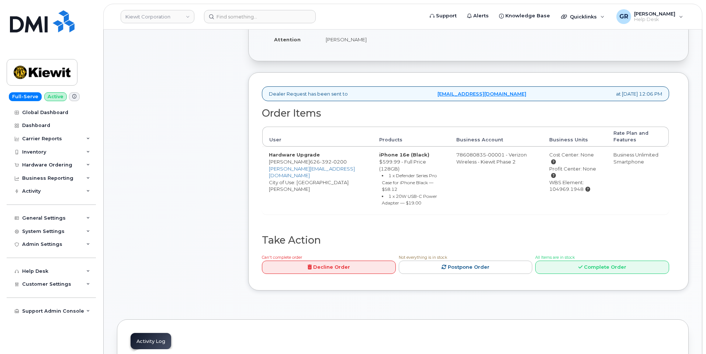
scroll to position [221, 0]
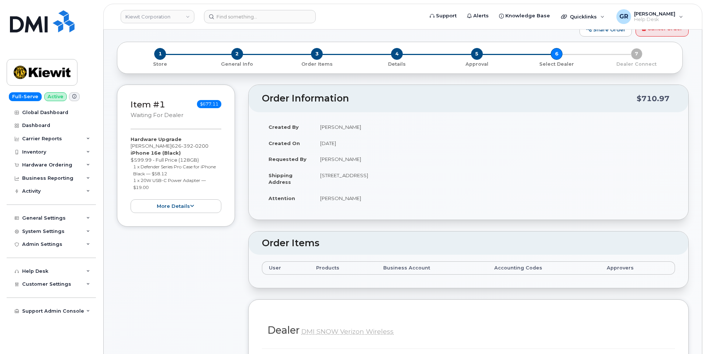
scroll to position [38, 0]
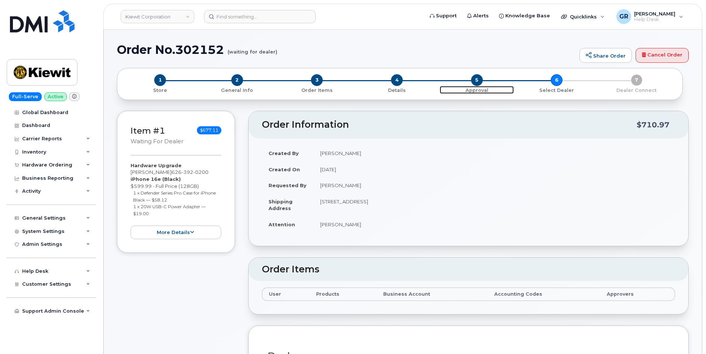
drag, startPoint x: 478, startPoint y: 92, endPoint x: 471, endPoint y: 150, distance: 58.4
click at [478, 92] on p "Approval" at bounding box center [477, 90] width 74 height 7
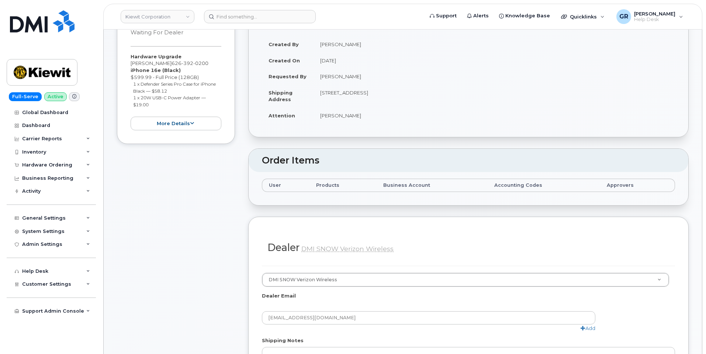
scroll to position [75, 0]
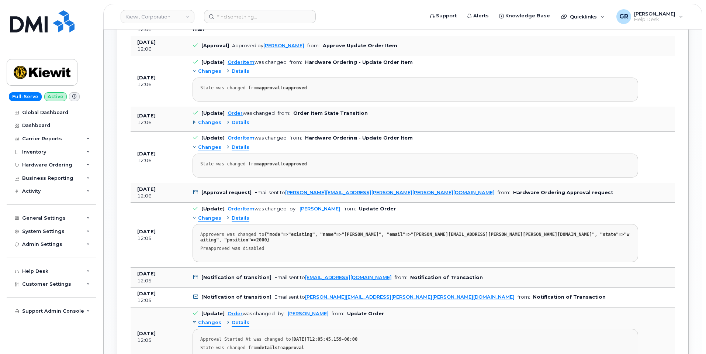
scroll to position [701, 0]
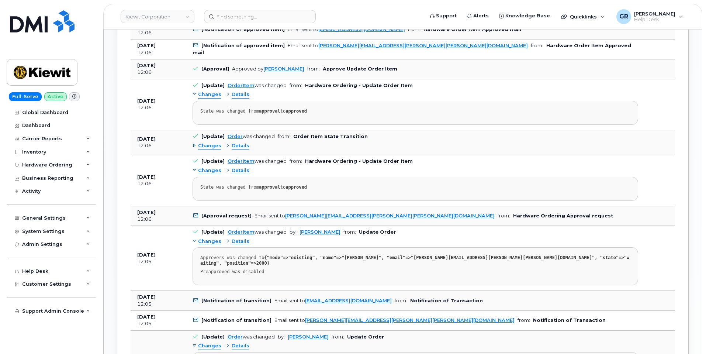
click at [236, 96] on span "Details" at bounding box center [241, 94] width 18 height 7
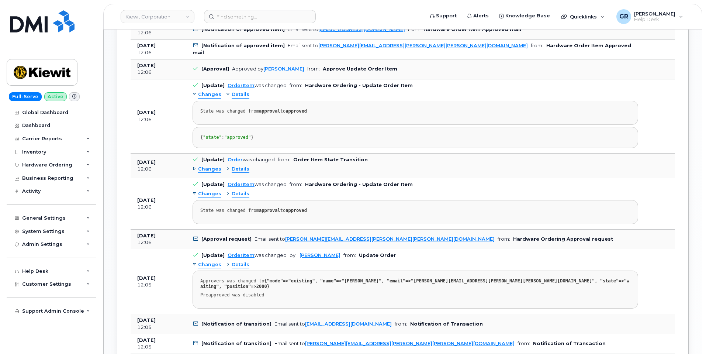
click at [237, 95] on span "Details" at bounding box center [241, 94] width 18 height 7
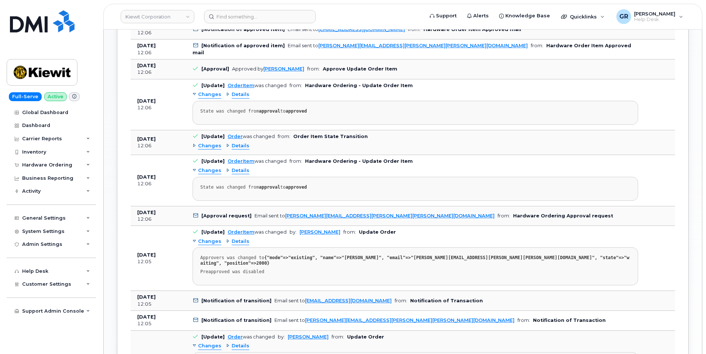
click at [214, 94] on span "Changes" at bounding box center [209, 94] width 23 height 7
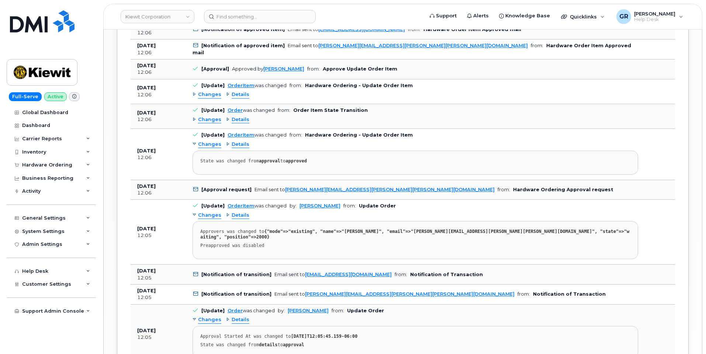
click at [214, 94] on span "Changes" at bounding box center [209, 94] width 23 height 7
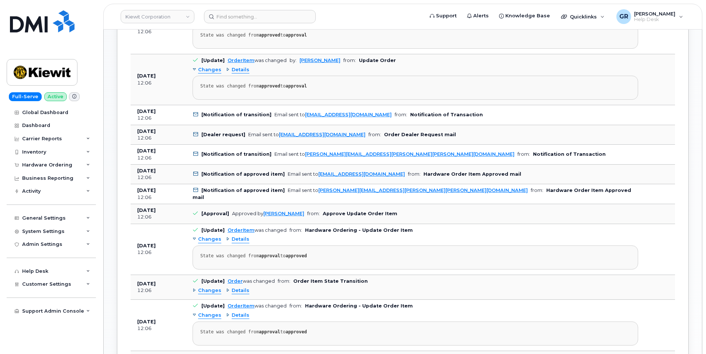
scroll to position [554, 0]
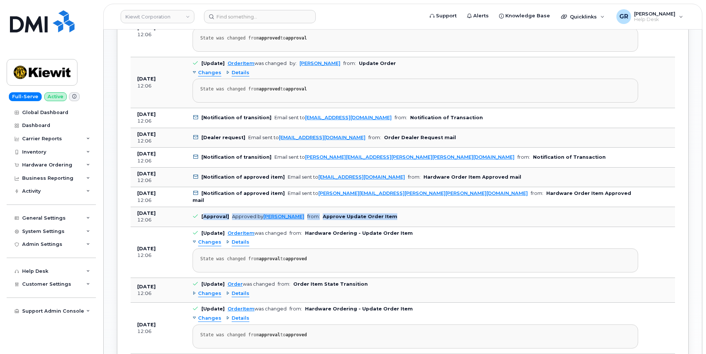
drag, startPoint x: 203, startPoint y: 216, endPoint x: 385, endPoint y: 224, distance: 182.2
click at [385, 224] on td "[Approval] Approved by [PERSON_NAME] from: Approve Update Order Item" at bounding box center [415, 217] width 459 height 20
click at [385, 220] on td "[Approval] Approved by Kyle Kasun from: Approve Update Order Item" at bounding box center [415, 217] width 459 height 20
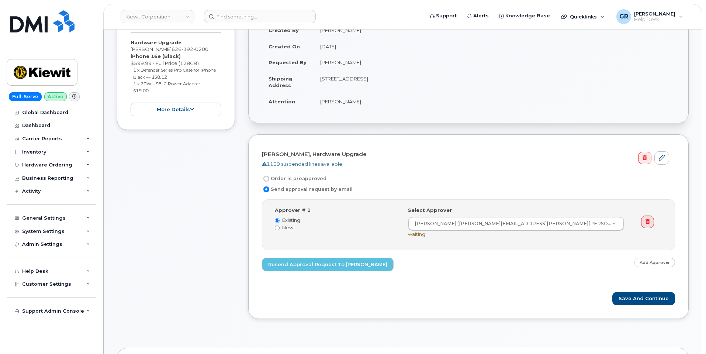
scroll to position [258, 0]
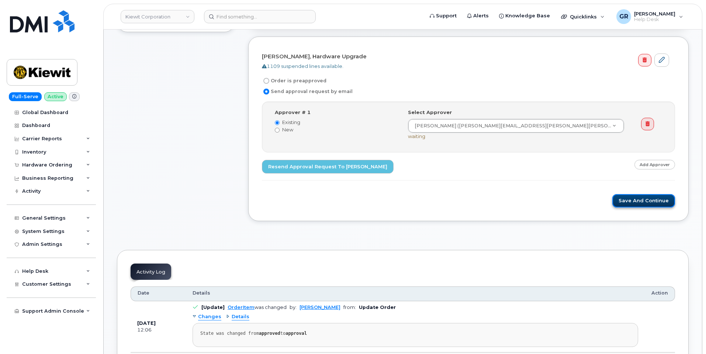
click at [646, 203] on button "Save and Continue" at bounding box center [644, 201] width 63 height 14
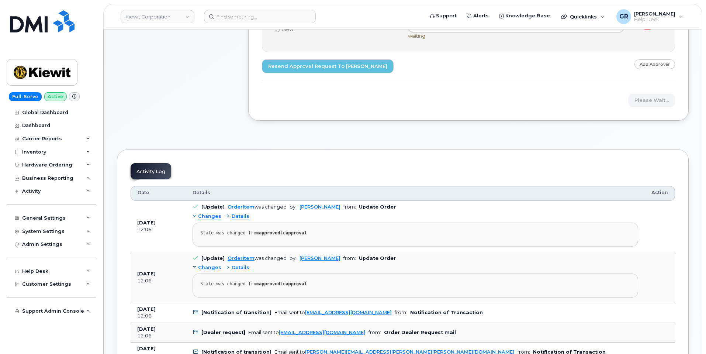
scroll to position [369, 0]
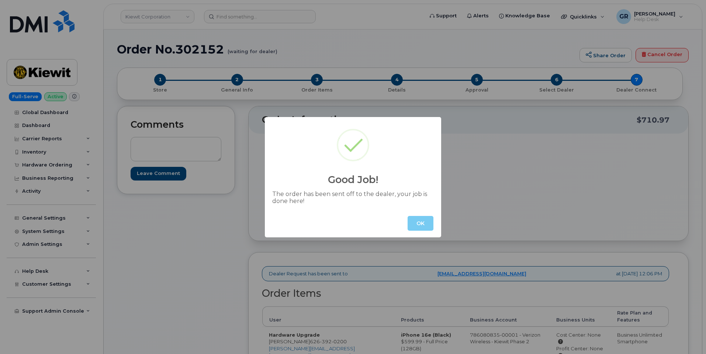
click at [420, 226] on button "OK" at bounding box center [421, 223] width 26 height 15
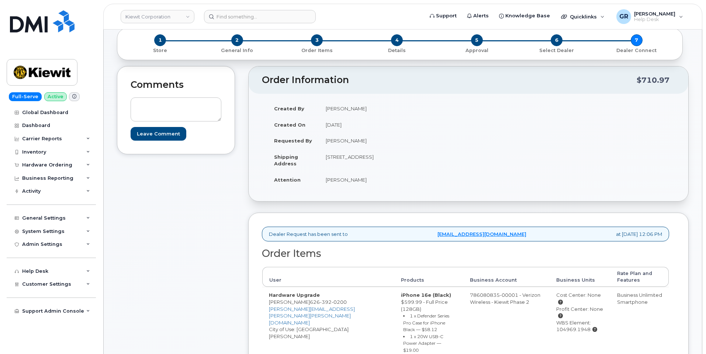
scroll to position [74, 0]
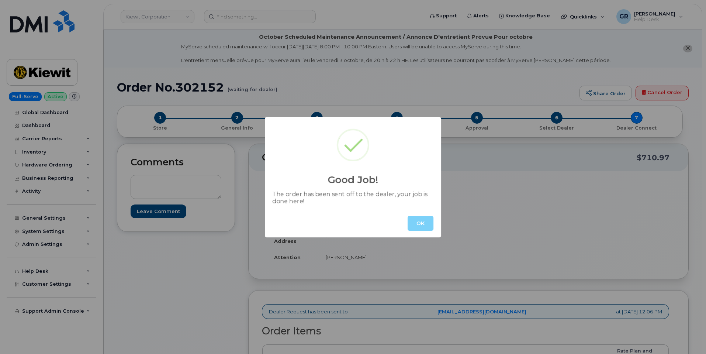
click at [202, 52] on div "Good Job! The order has been sent off to the dealer, your job is done here! OK" at bounding box center [353, 177] width 706 height 354
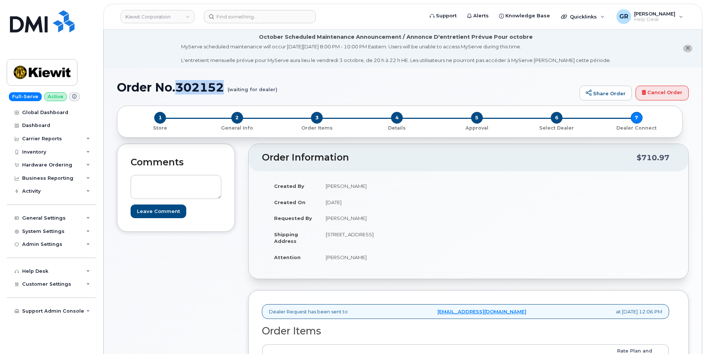
drag, startPoint x: 179, startPoint y: 85, endPoint x: 224, endPoint y: 83, distance: 45.5
click at [224, 83] on h1 "Order No.302152 (waiting for dealer)" at bounding box center [346, 87] width 459 height 13
click at [227, 83] on h1 "Order No.302152 (waiting for dealer)" at bounding box center [346, 87] width 459 height 13
drag, startPoint x: 225, startPoint y: 87, endPoint x: 121, endPoint y: 91, distance: 103.4
click at [121, 91] on h1 "Order No.302152 (waiting for dealer)" at bounding box center [346, 87] width 459 height 13
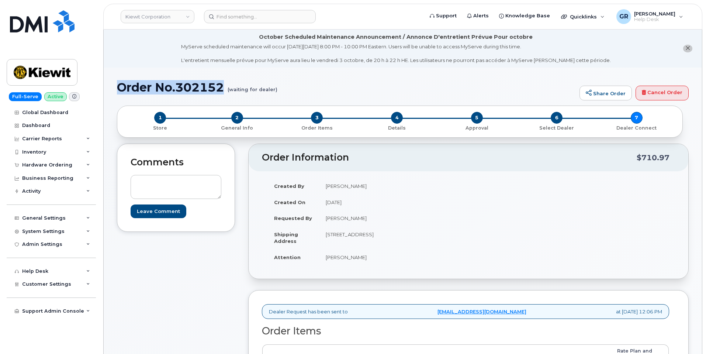
copy h1 "Order No.302152"
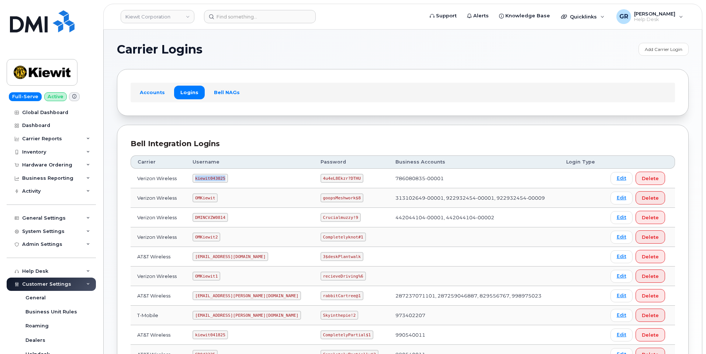
drag, startPoint x: 201, startPoint y: 177, endPoint x: 231, endPoint y: 175, distance: 30.3
click at [231, 175] on td "kiewit043025" at bounding box center [250, 179] width 128 height 20
click at [321, 181] on code "4u4eL8Ekzr?DTHU" at bounding box center [342, 178] width 43 height 9
click at [321, 179] on code "4u4eL8Ekzr?DTHU" at bounding box center [342, 178] width 43 height 9
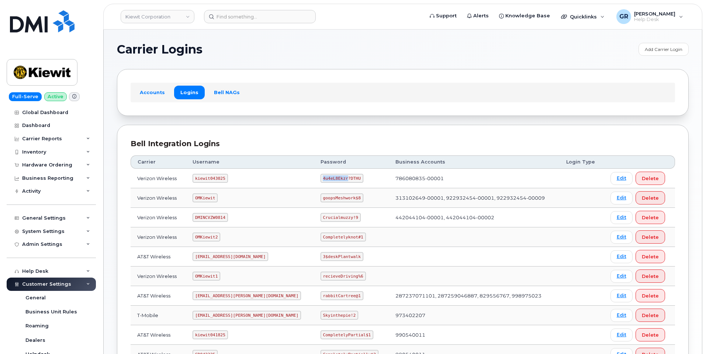
click at [321, 179] on code "4u4eL8Ekzr?DTHU" at bounding box center [342, 178] width 43 height 9
copy code "4u4eL8Ekzr?DTHU"
